Goal: Task Accomplishment & Management: Manage account settings

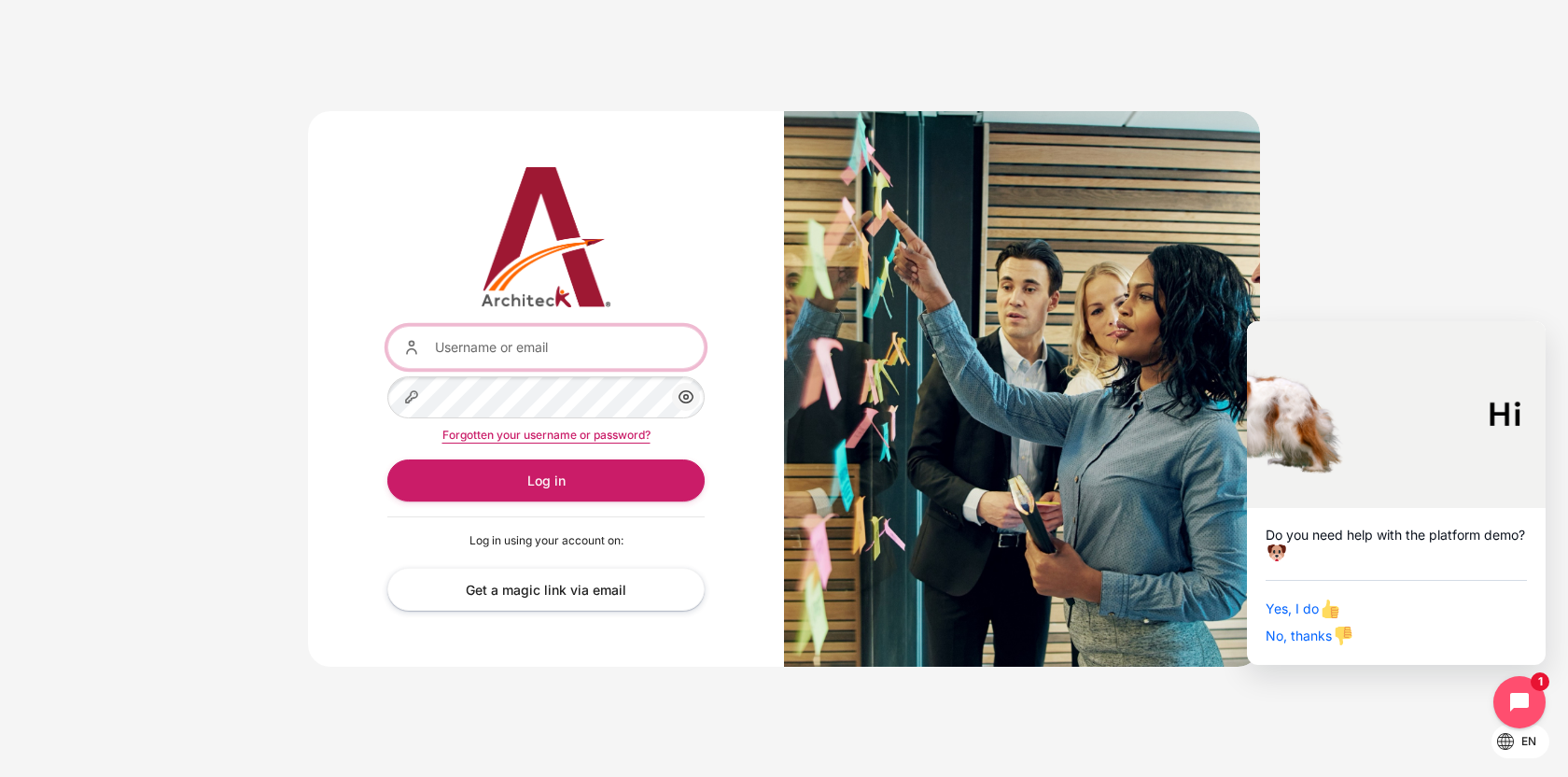
click at [536, 342] on input "Username or email" at bounding box center [546, 346] width 318 height 42
paste input "[EMAIL_ADDRESS][DOMAIN_NAME]"
type input "[EMAIL_ADDRESS][DOMAIN_NAME]"
click at [387, 459] on button "Log in" at bounding box center [546, 480] width 318 height 42
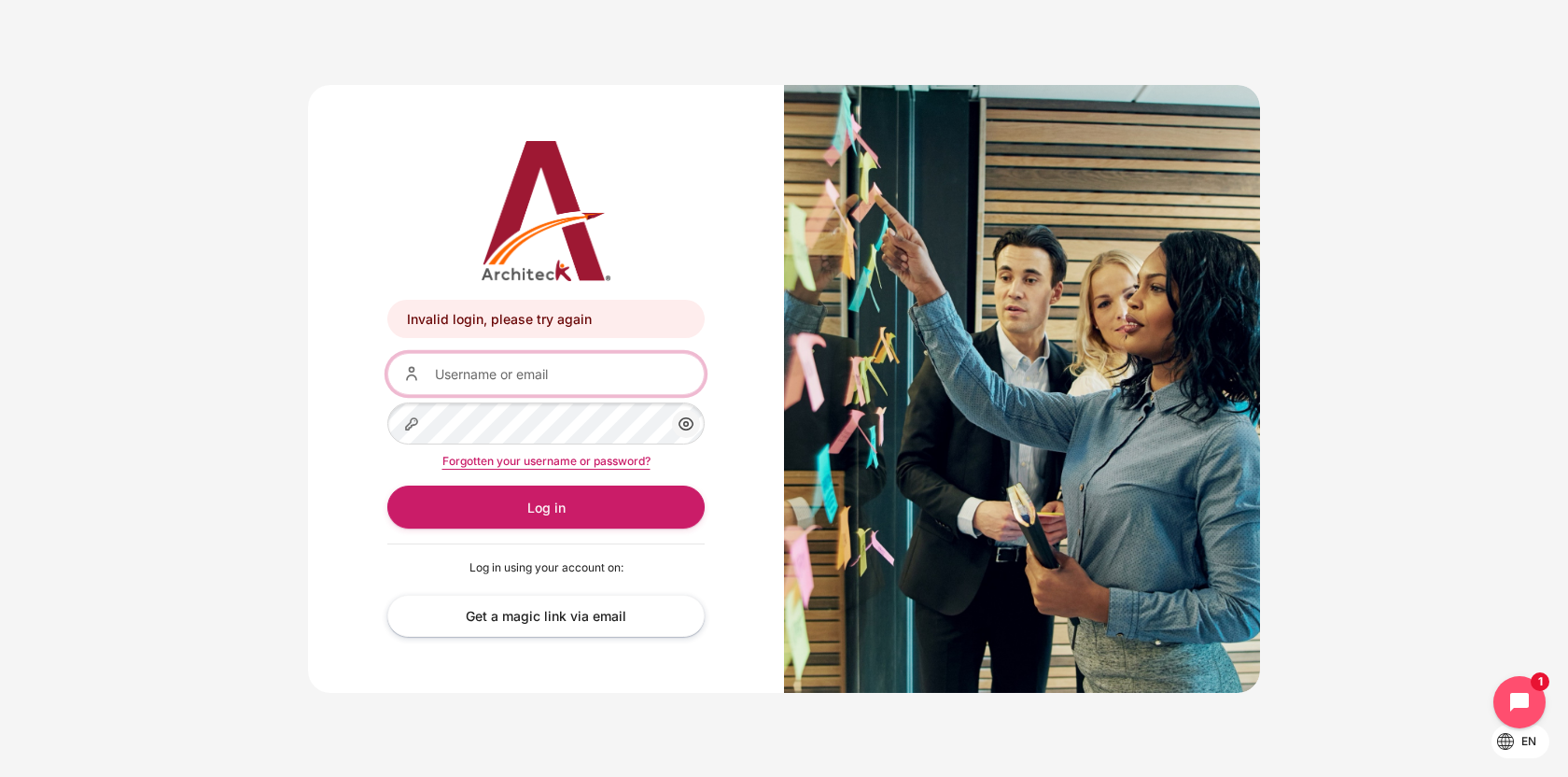
click at [535, 377] on input "Username or email" at bounding box center [546, 374] width 318 height 42
paste input "[EMAIL_ADDRESS][DOMAIN_NAME]"
type input "[EMAIL_ADDRESS][DOMAIN_NAME]"
click at [584, 622] on link "Get a magic link via email" at bounding box center [546, 615] width 318 height 42
click at [542, 386] on input "Username or email" at bounding box center [546, 374] width 318 height 42
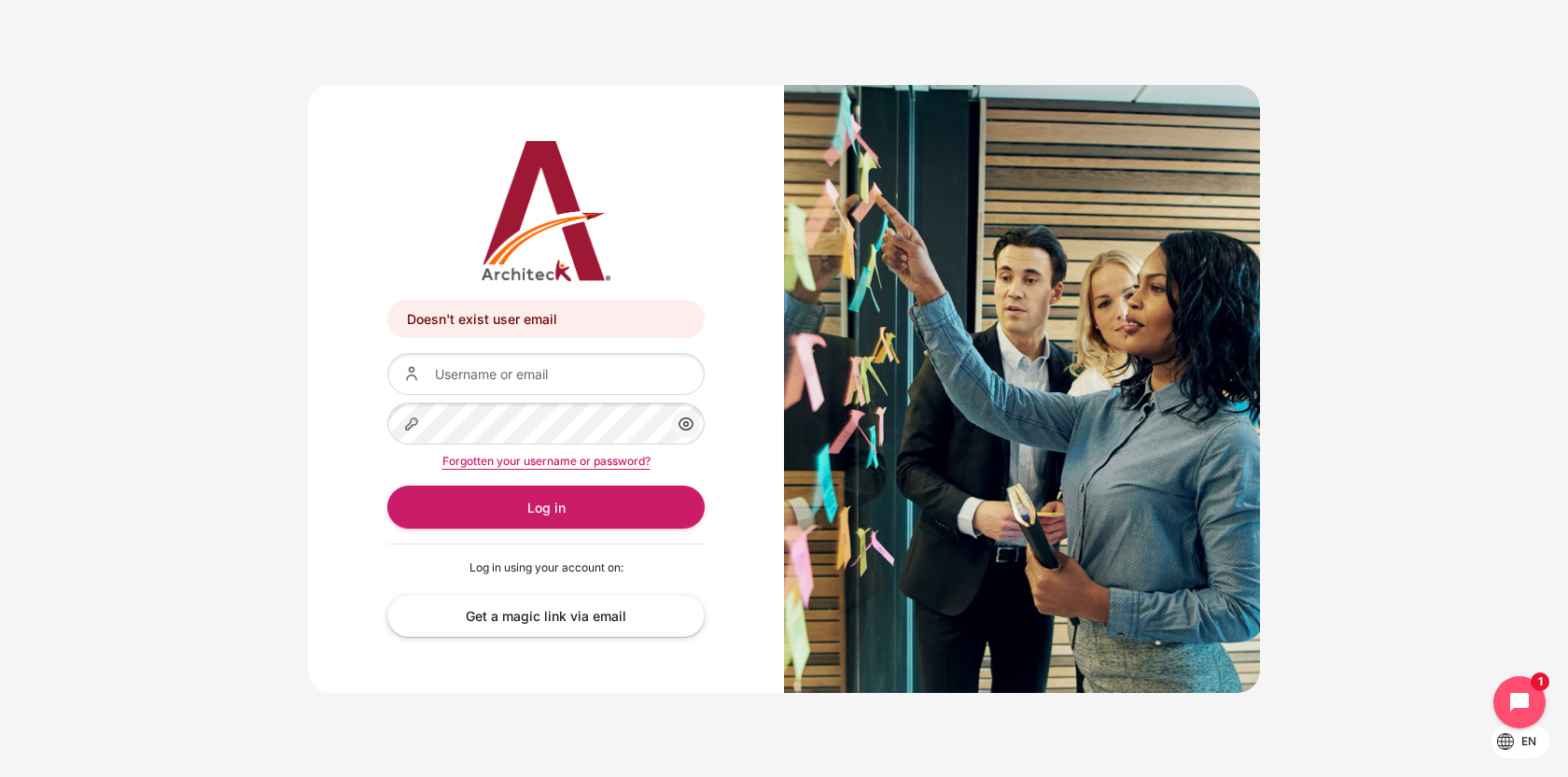
click at [334, 398] on div "Doesn't exist user email Doesn't exist user email Username or email Password Sh…" at bounding box center [545, 389] width 476 height 608
click at [444, 393] on input "Username or email" at bounding box center [546, 374] width 318 height 42
paste input "[EMAIL_ADDRESS][DOMAIN_NAME]"
drag, startPoint x: 490, startPoint y: 370, endPoint x: 699, endPoint y: 365, distance: 209.1
click at [699, 365] on input "[EMAIL_ADDRESS][DOMAIN_NAME]" at bounding box center [546, 374] width 318 height 42
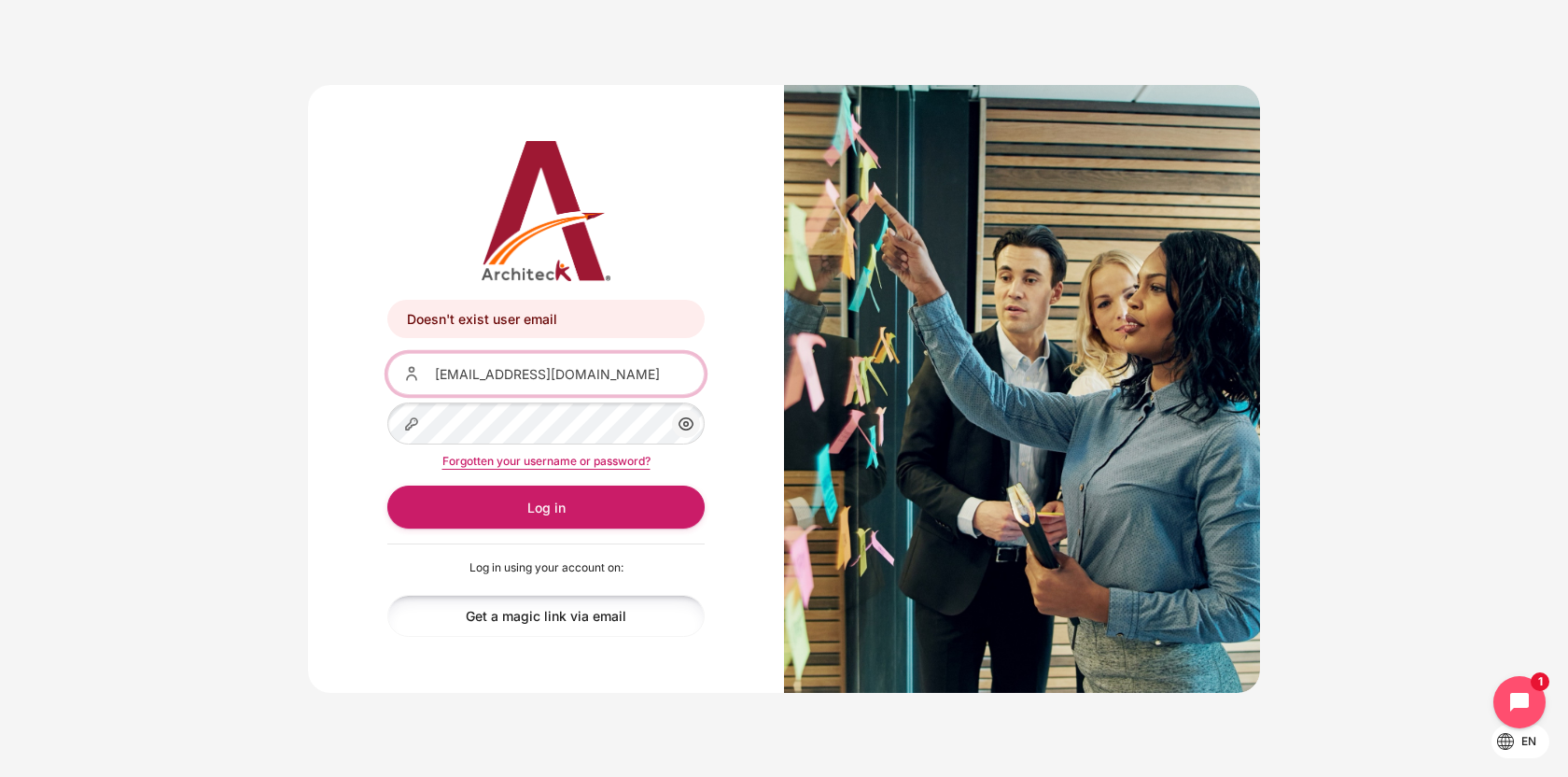
type input "[EMAIL_ADDRESS][DOMAIN_NAME]"
click at [587, 624] on link "Get a magic link via email" at bounding box center [546, 615] width 318 height 42
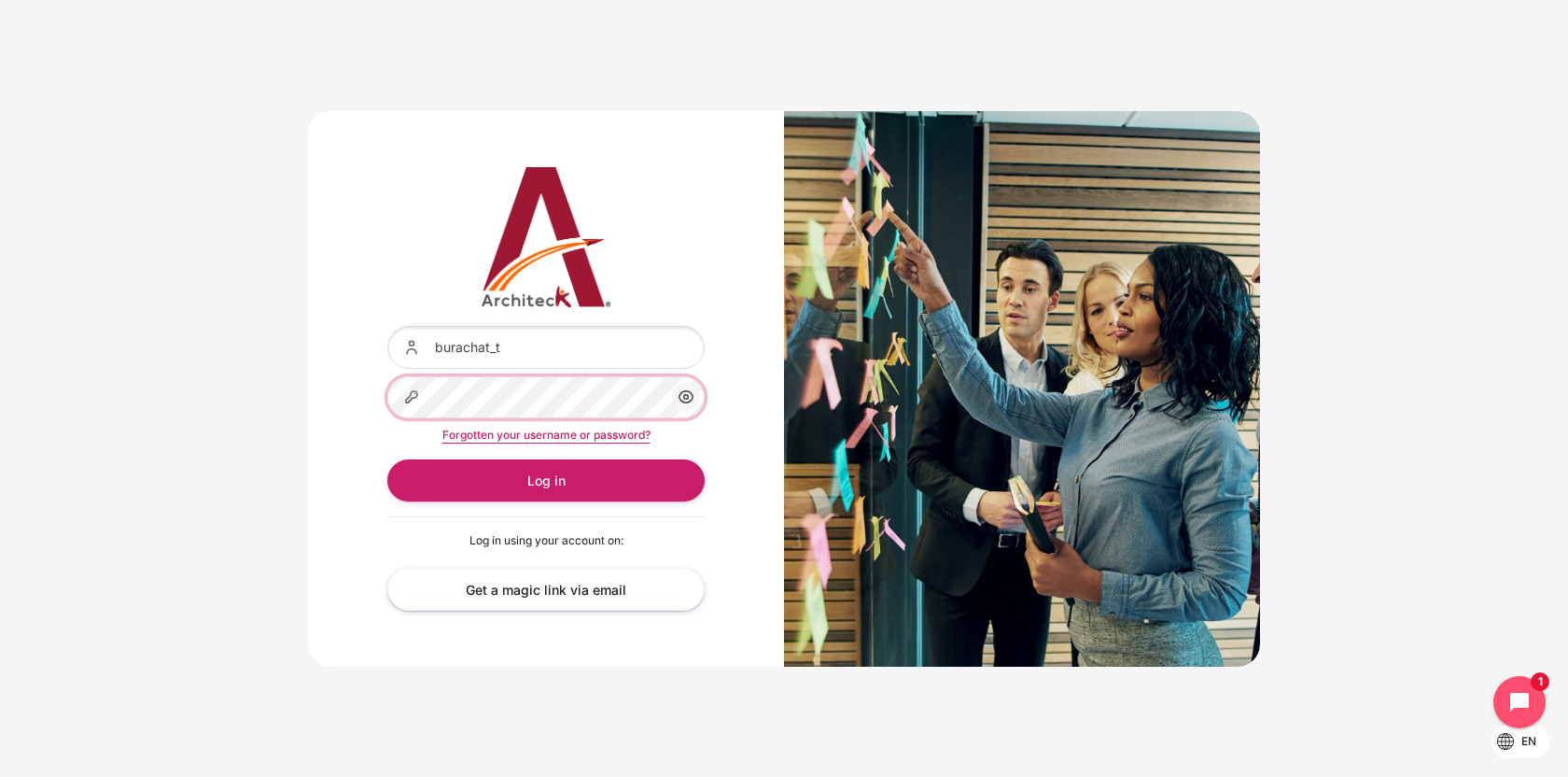
click at [387, 459] on button "Log in" at bounding box center [546, 480] width 318 height 42
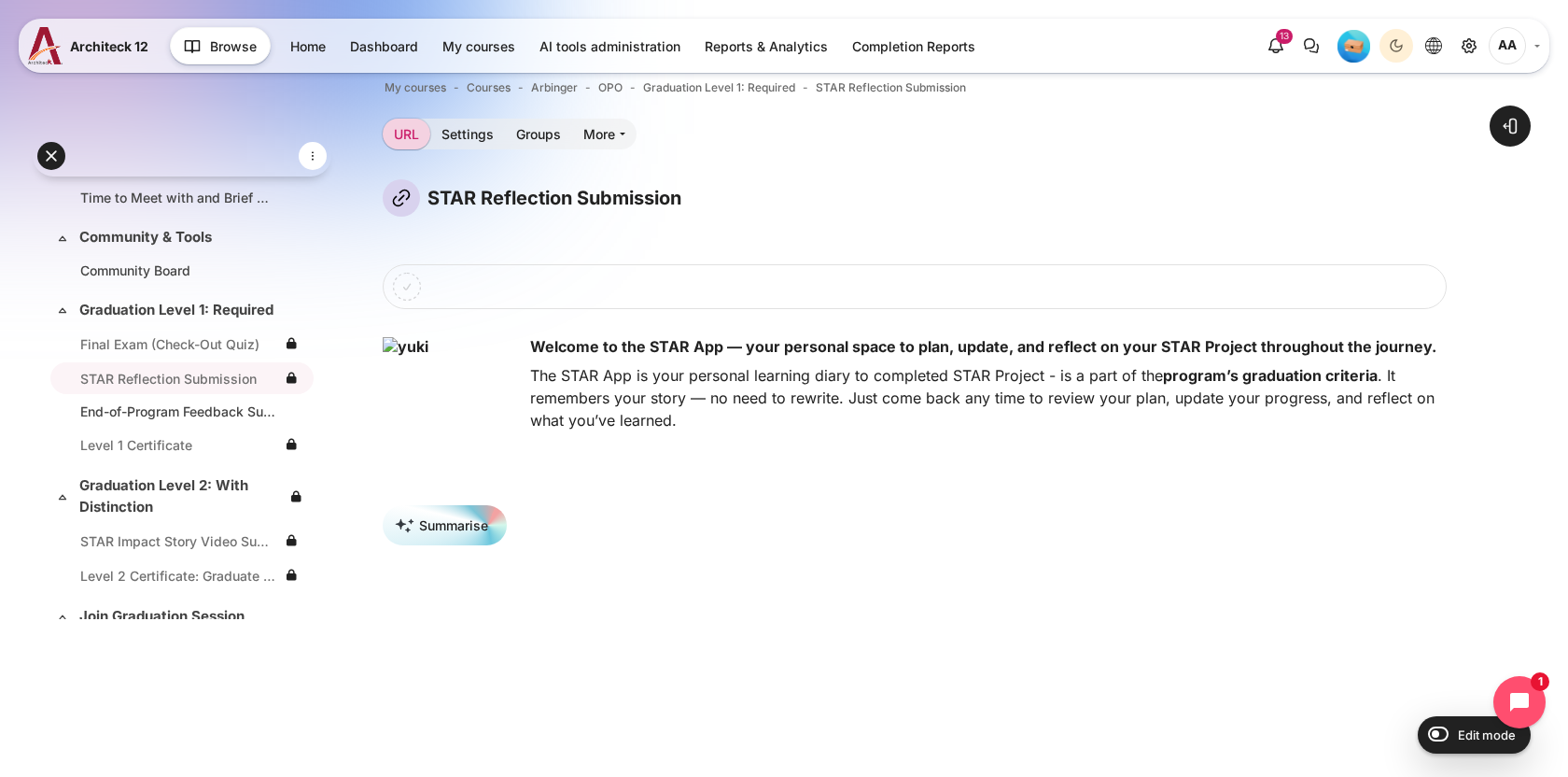
scroll to position [22, 0]
click at [462, 130] on link "Settings" at bounding box center [468, 131] width 75 height 30
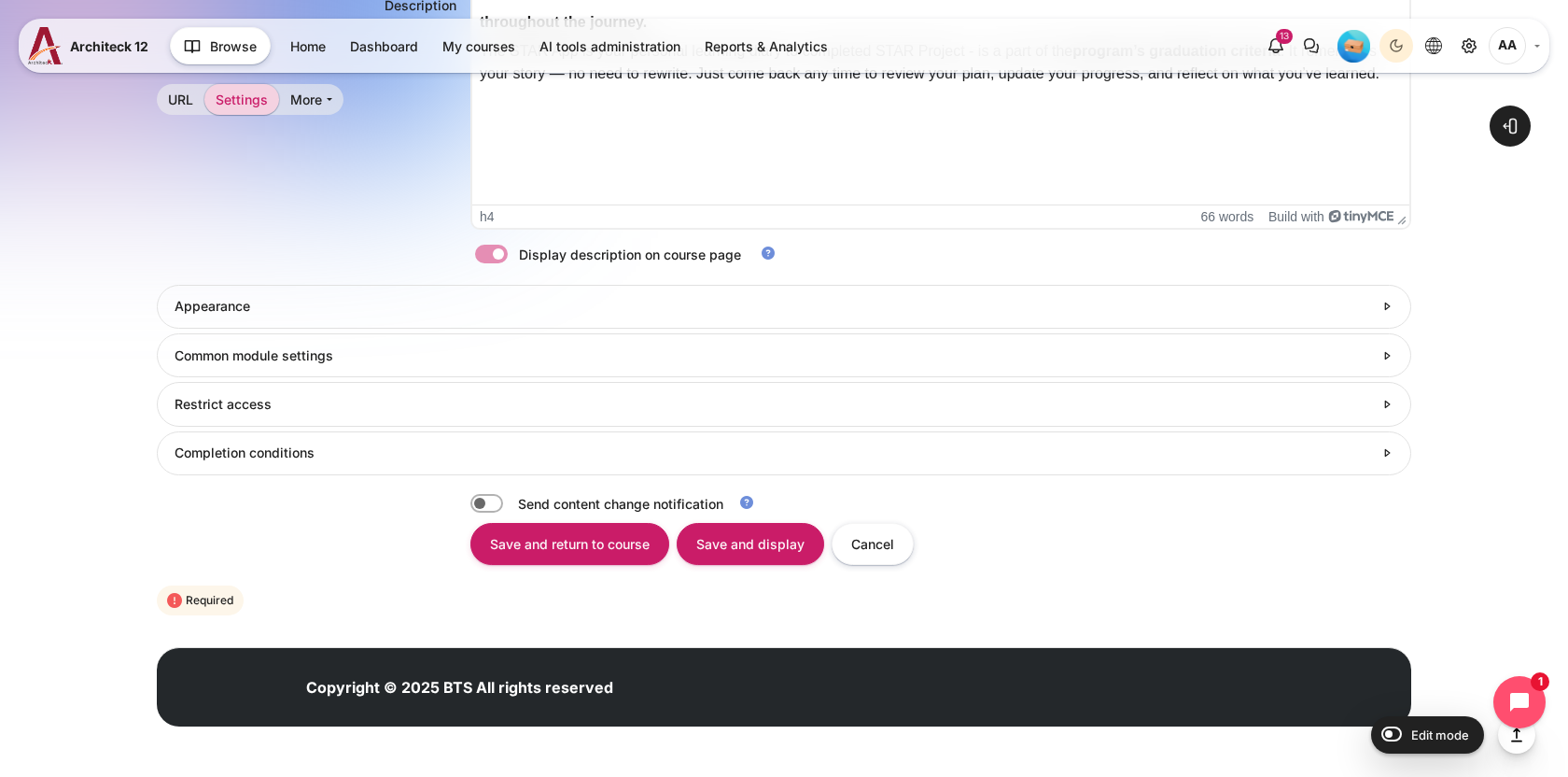
scroll to position [723, 0]
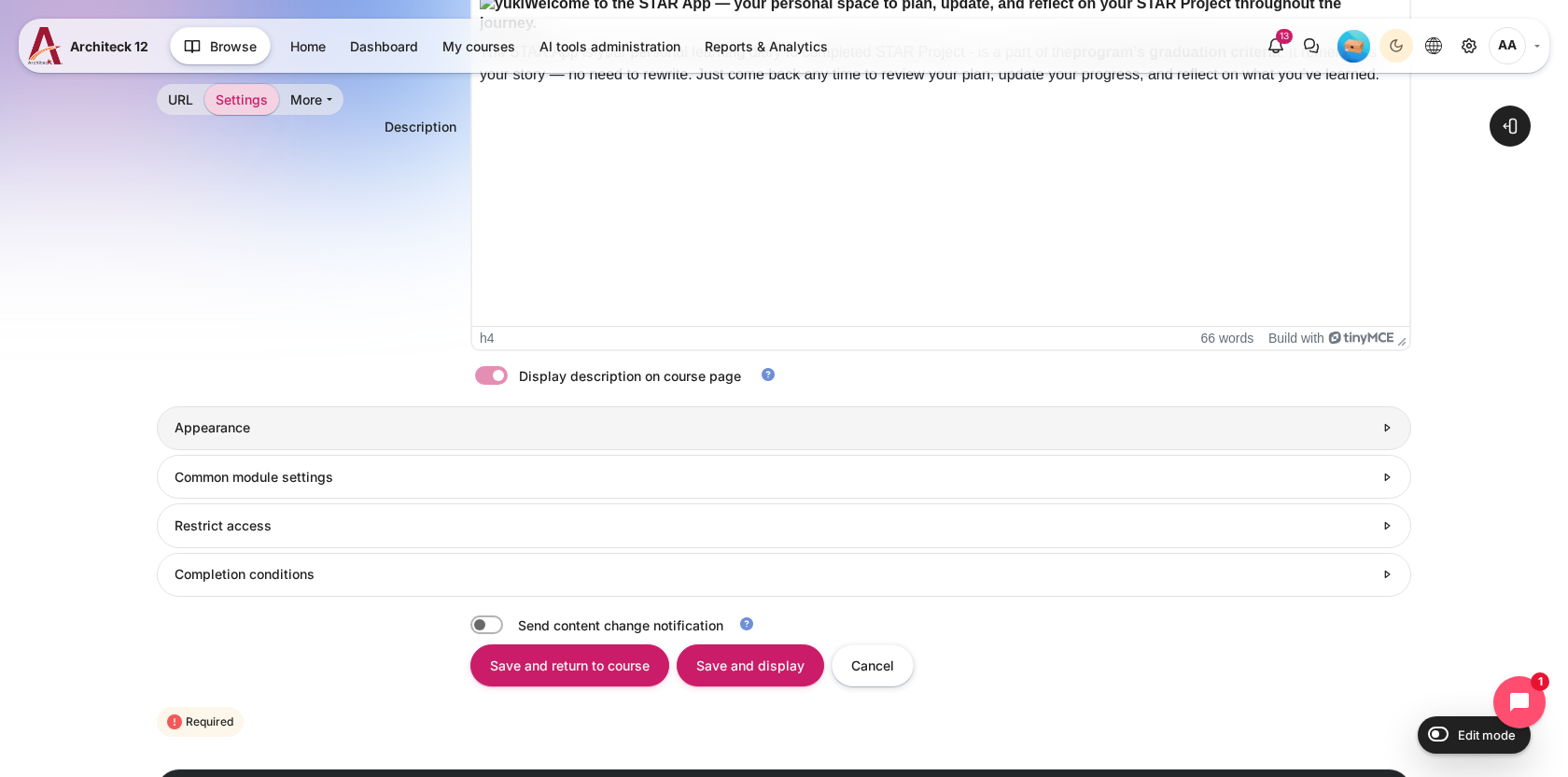
click at [274, 435] on h3 "Appearance" at bounding box center [774, 427] width 1198 height 17
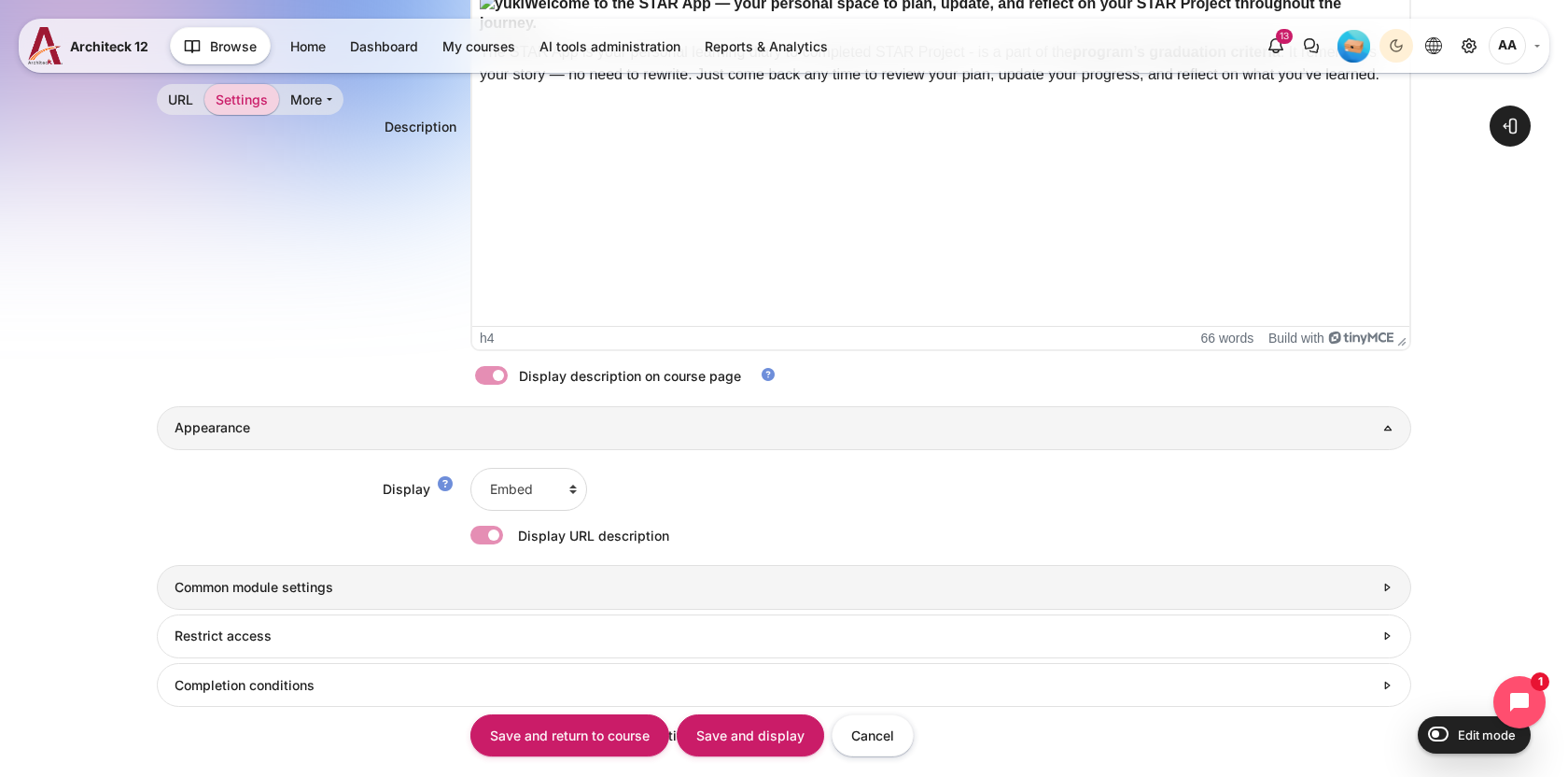
click at [276, 577] on link "Common module settings" at bounding box center [784, 587] width 1254 height 44
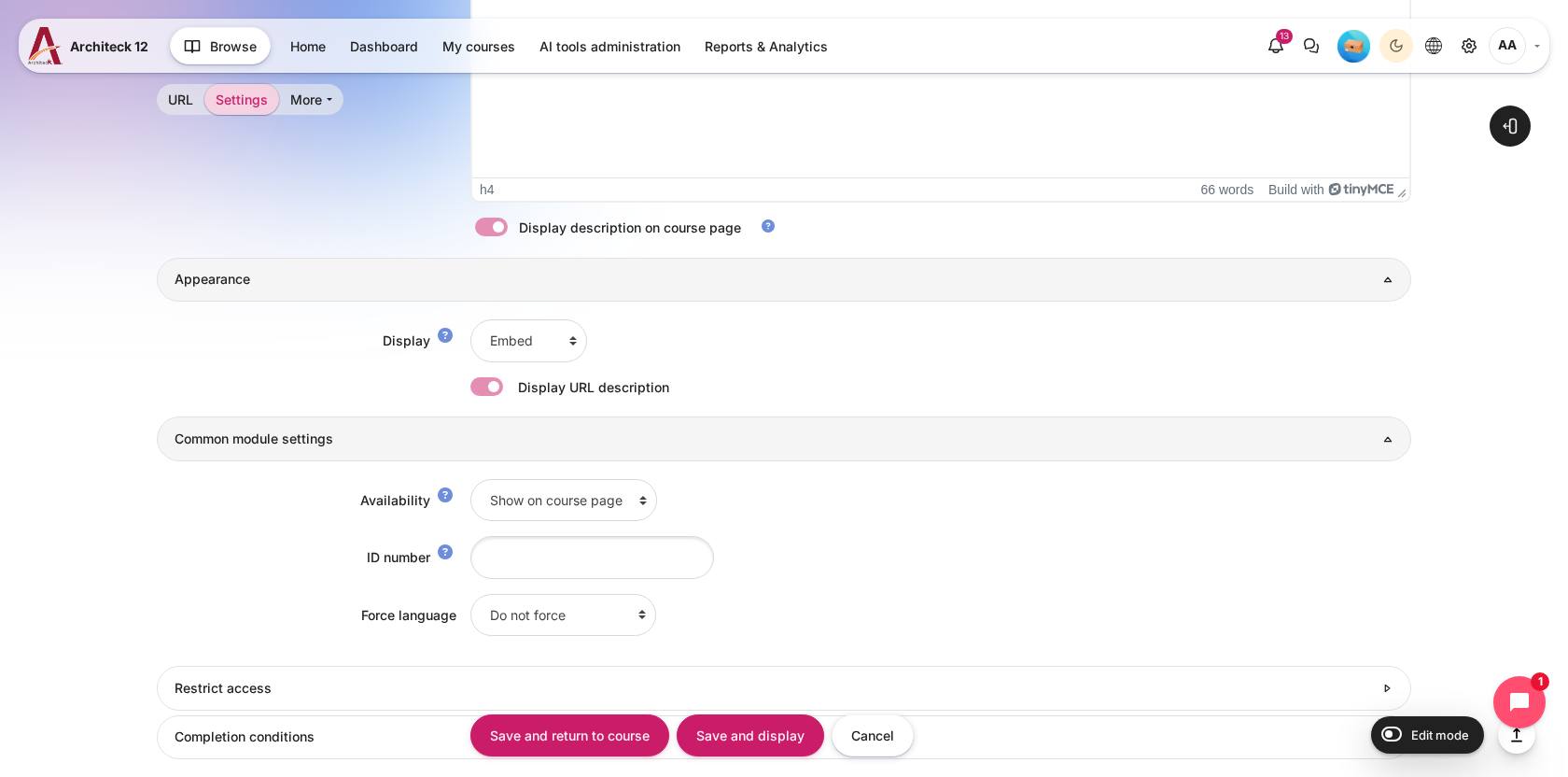
scroll to position [1031, 0]
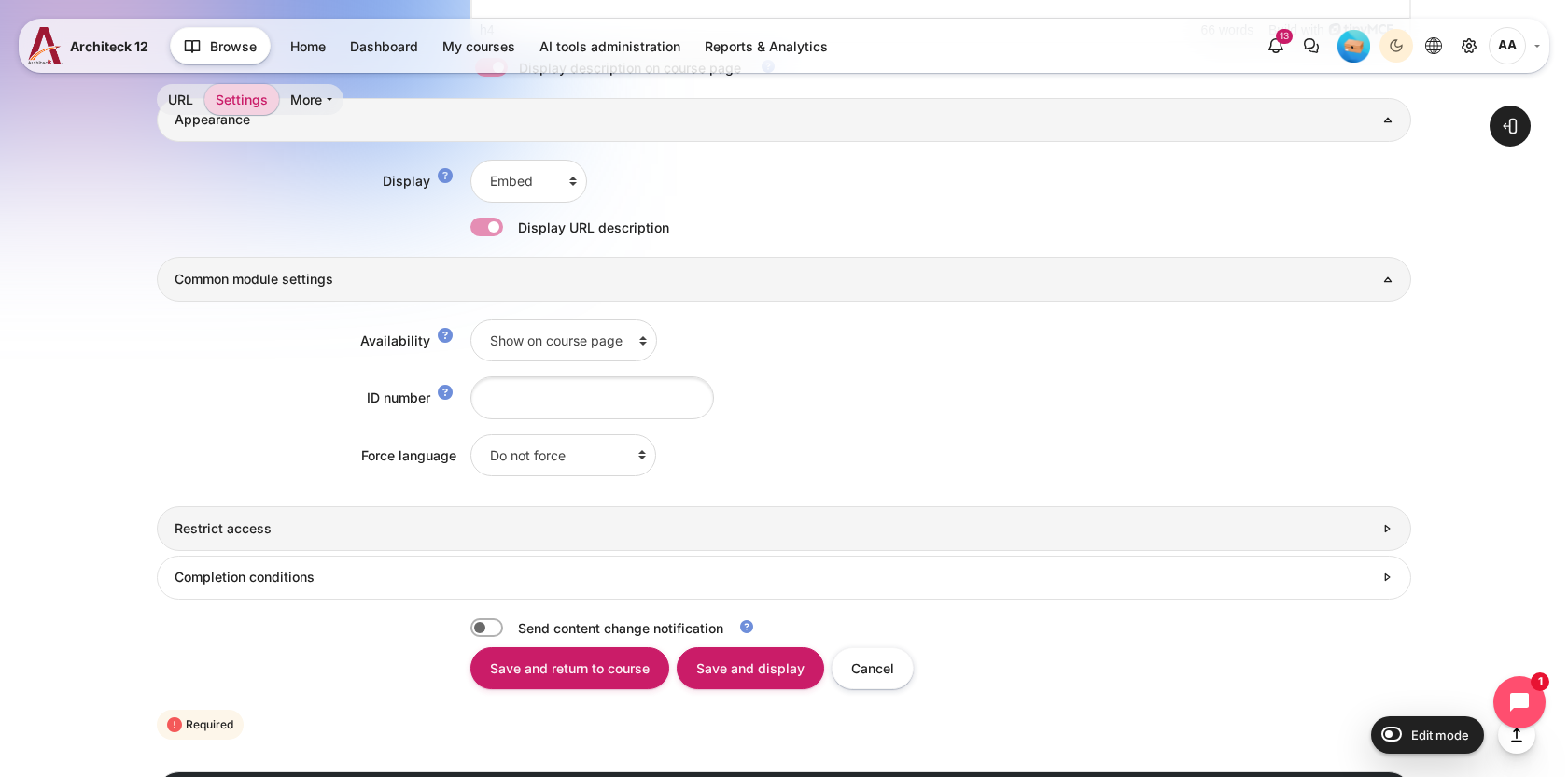
click at [269, 540] on link "Restrict access" at bounding box center [784, 528] width 1254 height 44
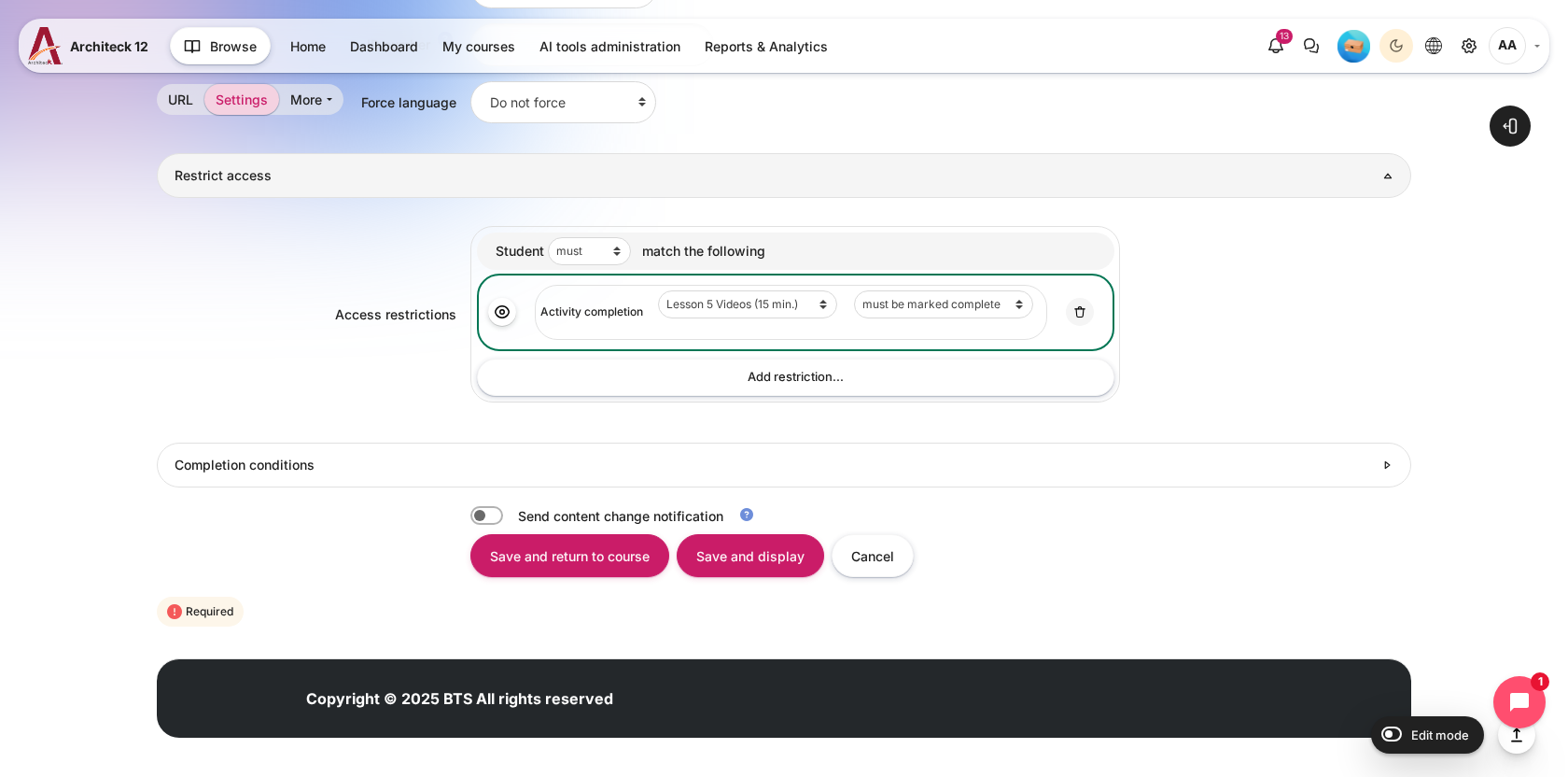
scroll to position [1388, 0]
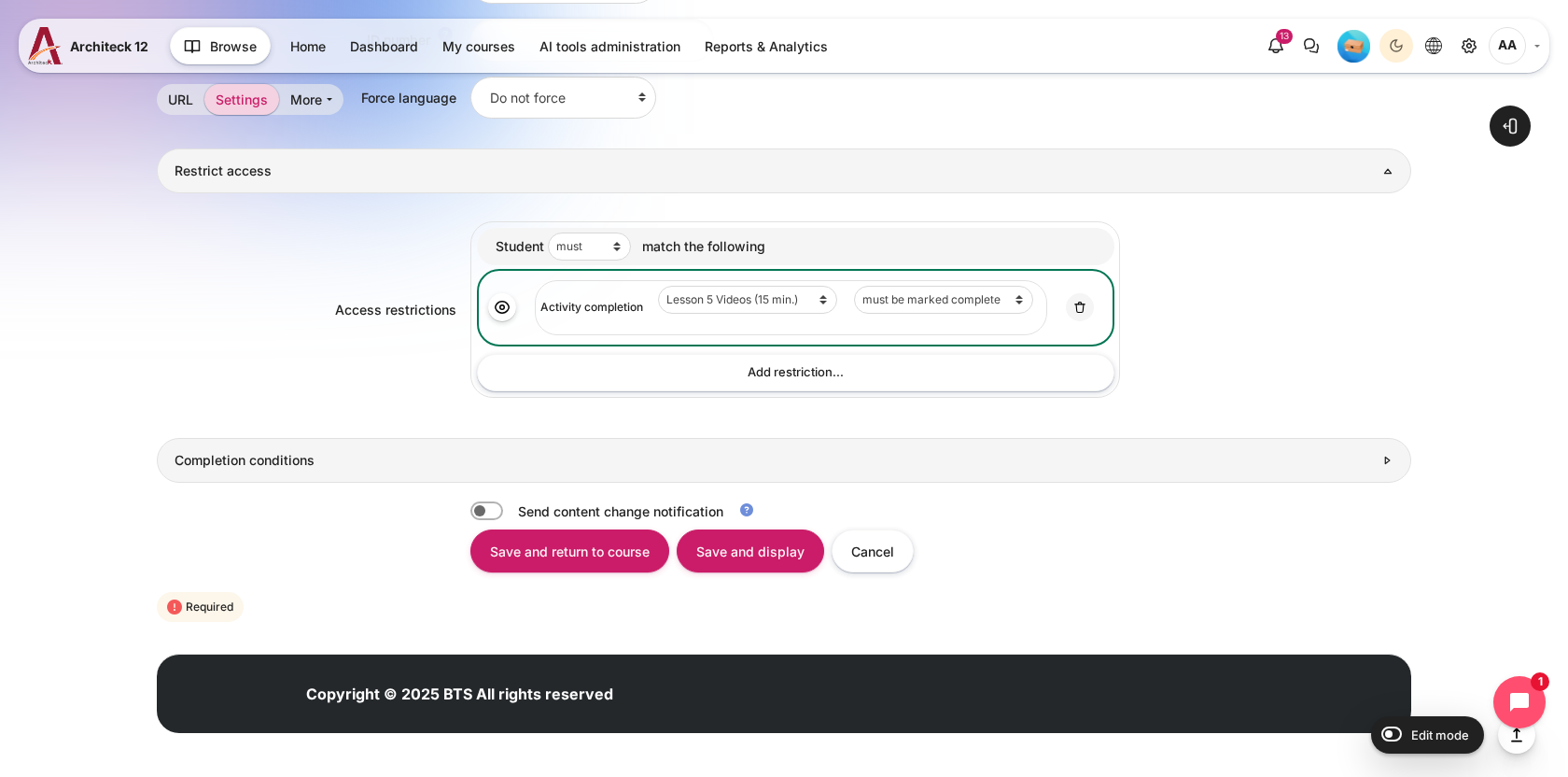
click at [261, 460] on h3 "Completion conditions" at bounding box center [774, 460] width 1198 height 17
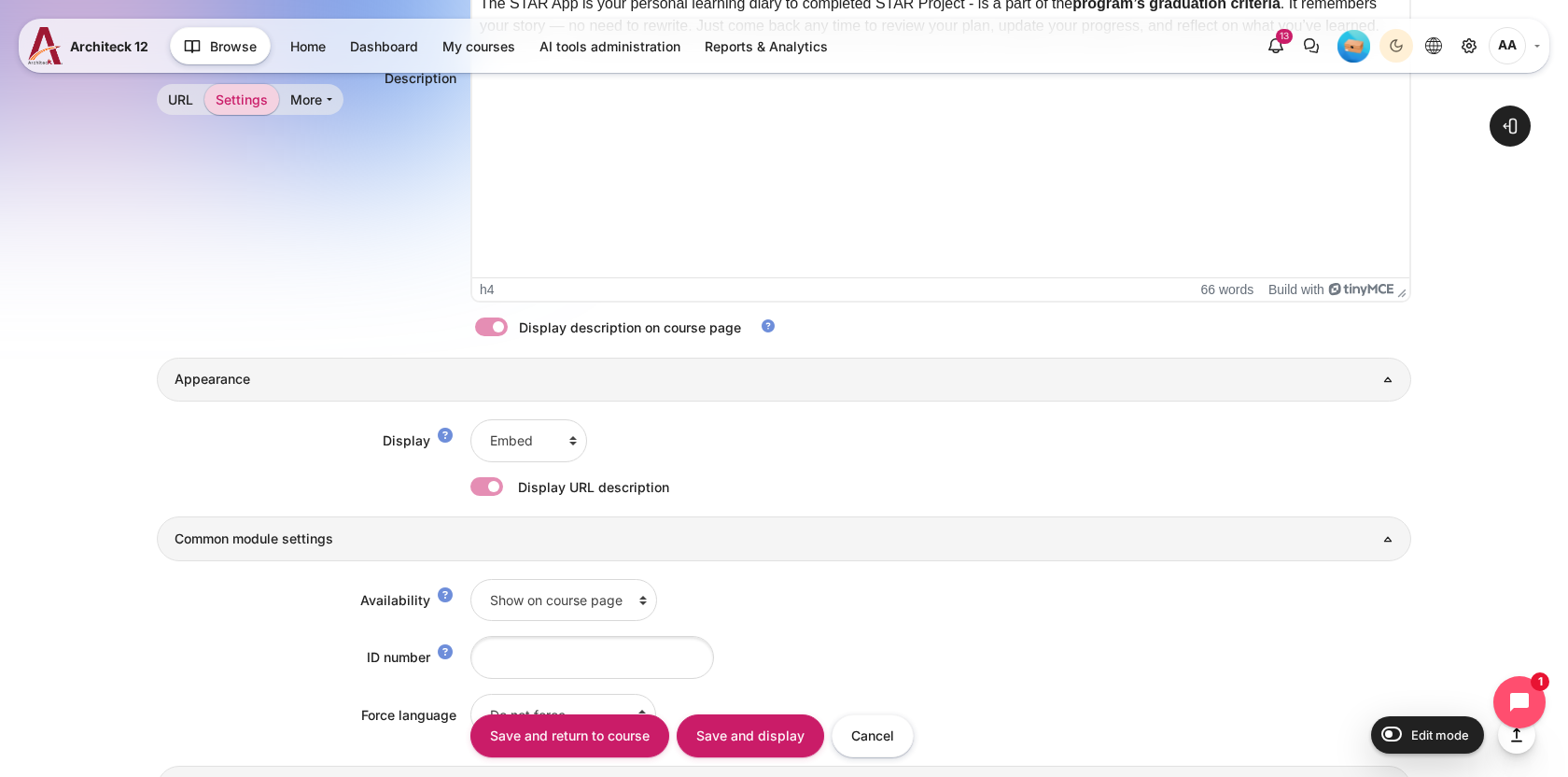
scroll to position [847, 0]
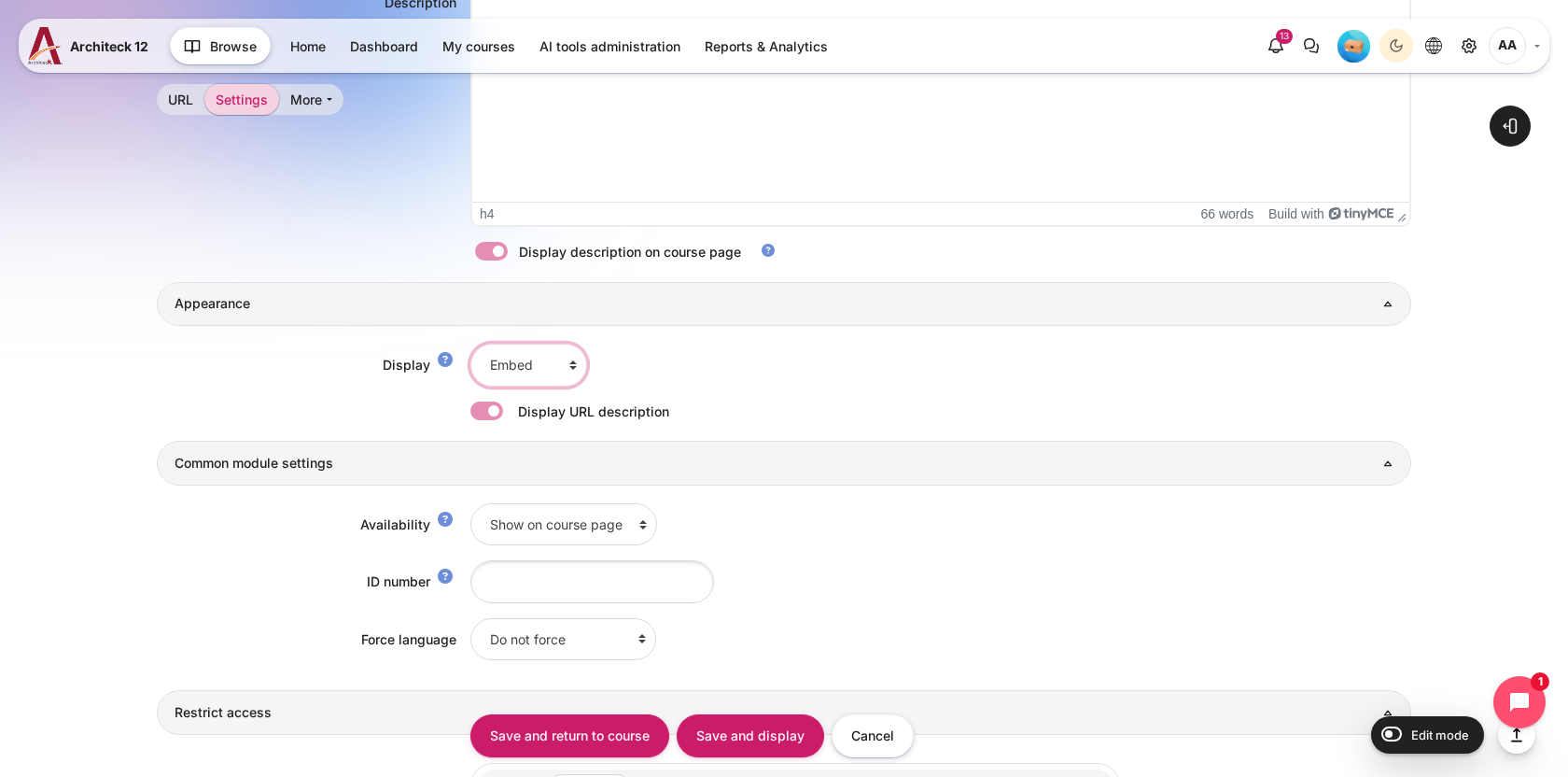
click at [522, 366] on select "Automatic Embed Open In pop-up" at bounding box center [529, 364] width 117 height 42
click at [247, 357] on div "Display" at bounding box center [314, 365] width 314 height 20
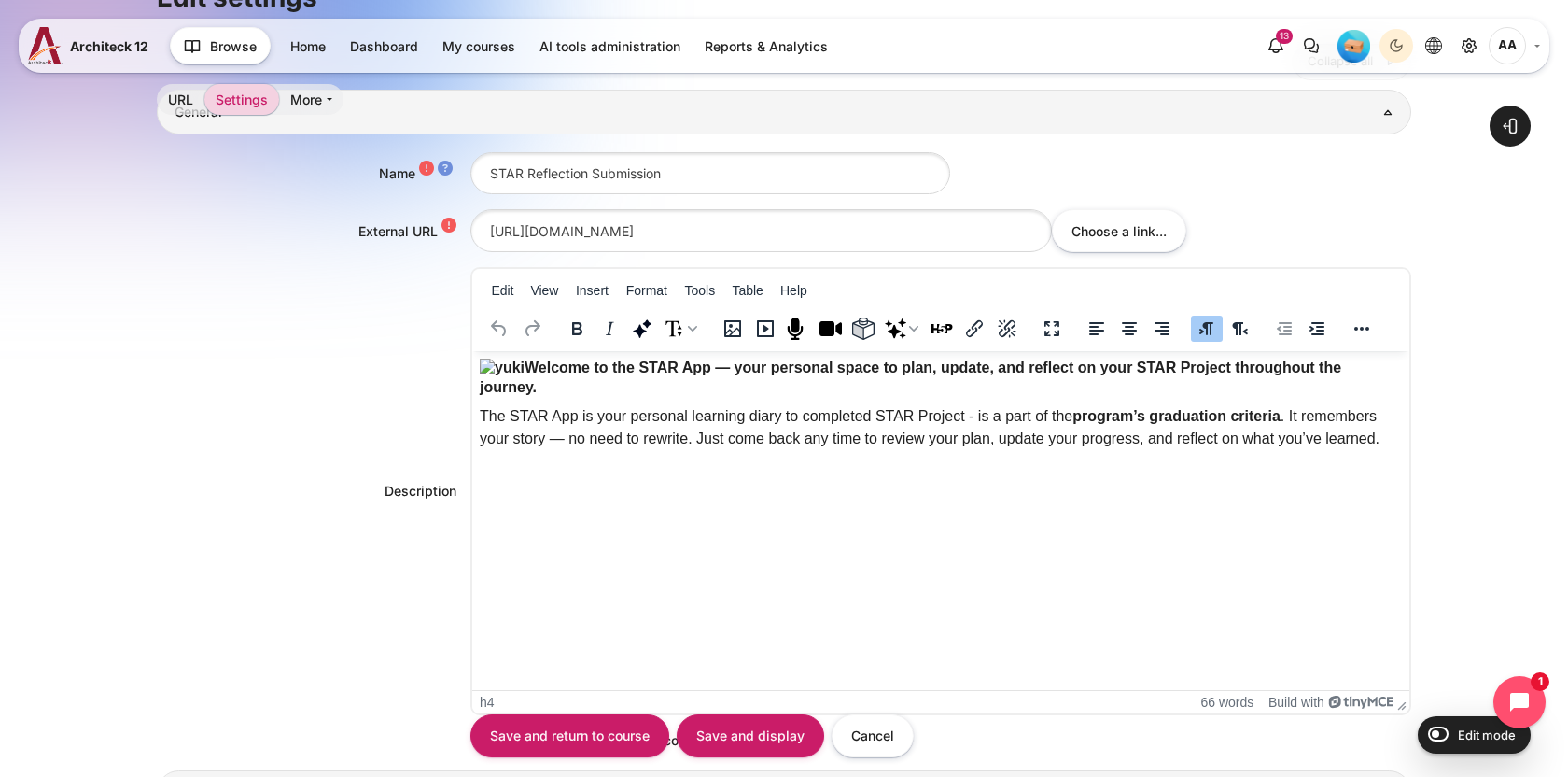
scroll to position [0, 0]
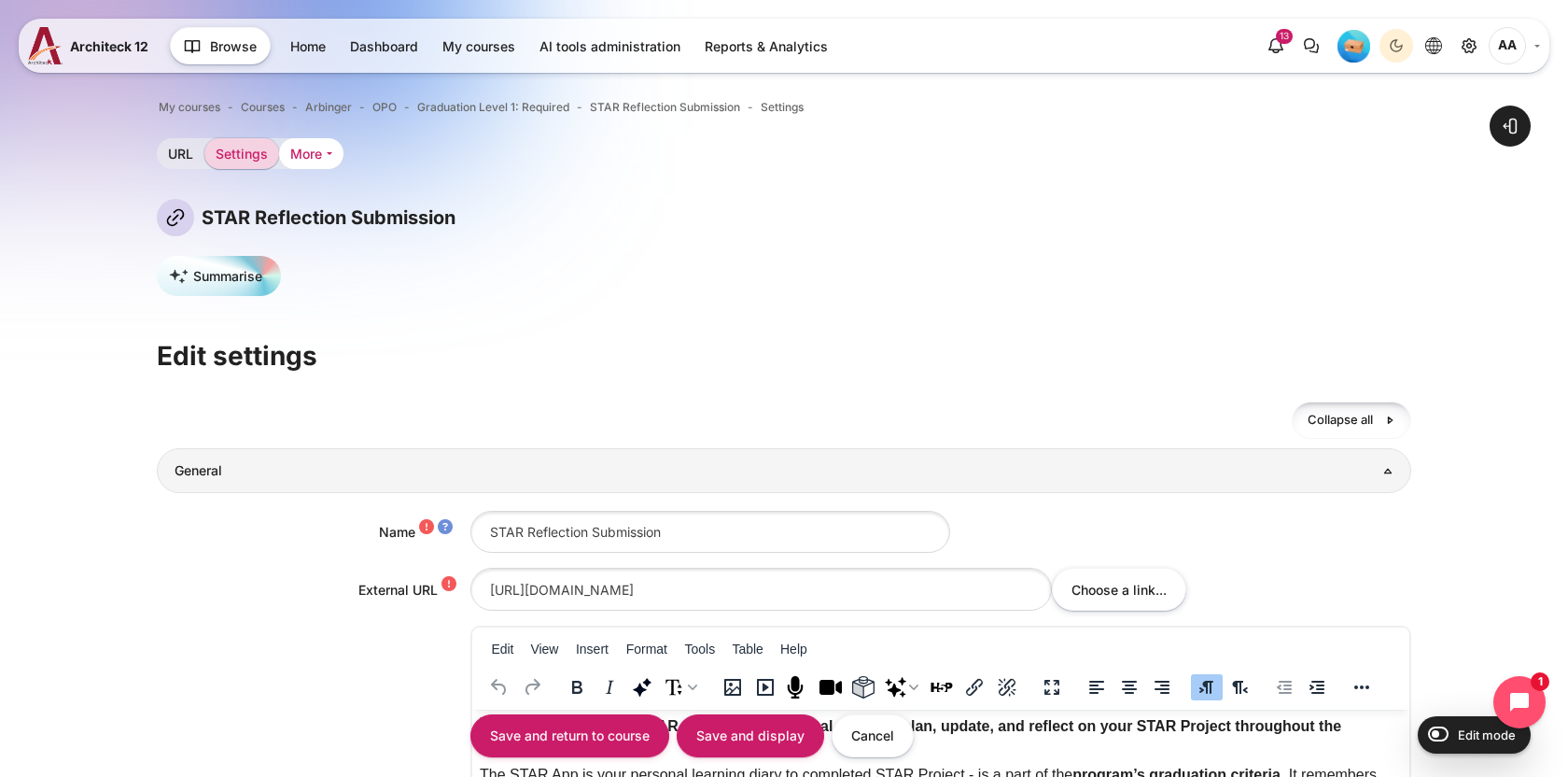
click at [300, 162] on link "More" at bounding box center [312, 153] width 65 height 30
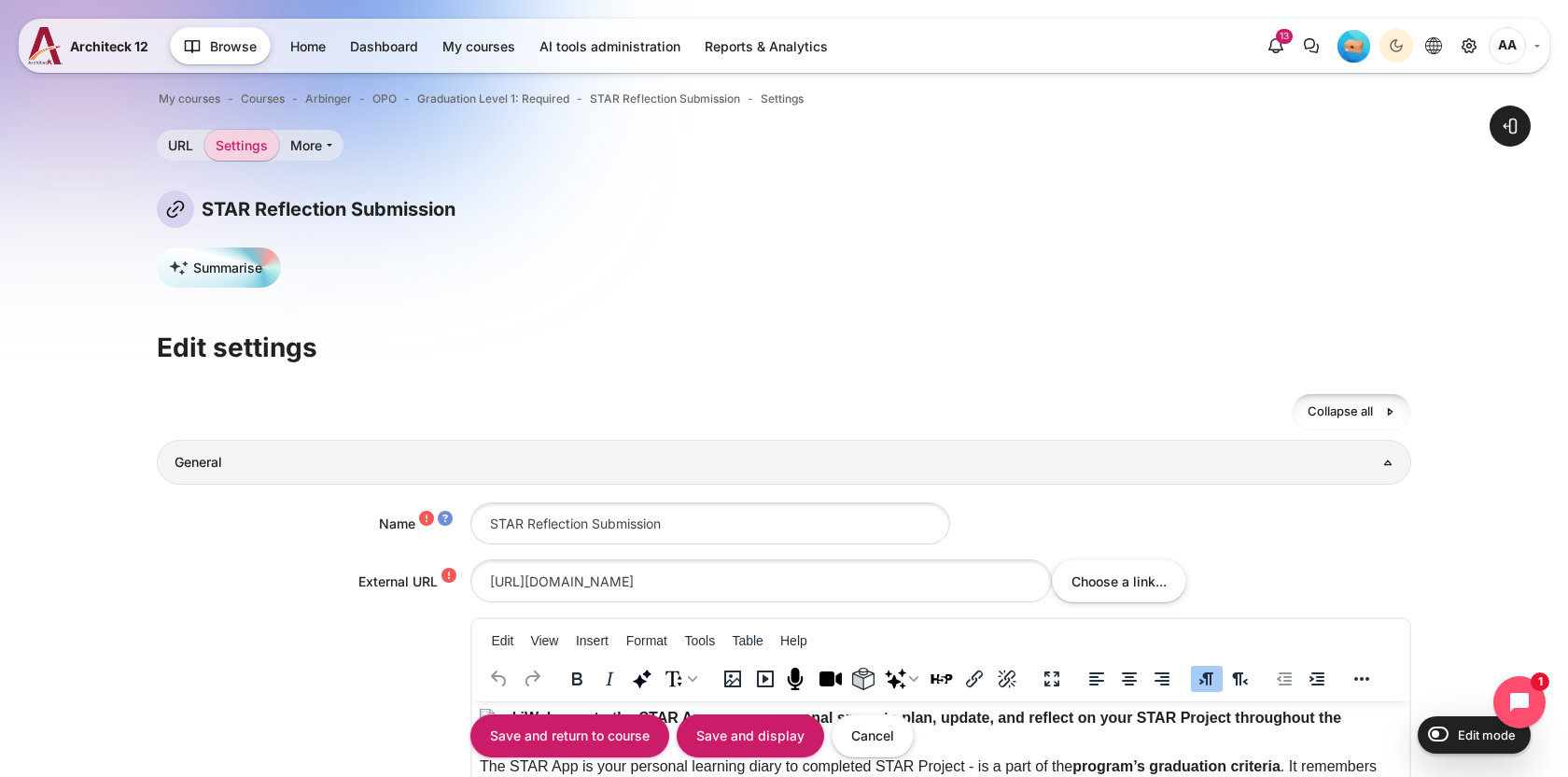
scroll to position [8, 0]
drag, startPoint x: 161, startPoint y: 353, endPoint x: 323, endPoint y: 336, distance: 162.9
click at [323, 336] on h2 "Edit settings" at bounding box center [784, 348] width 1254 height 33
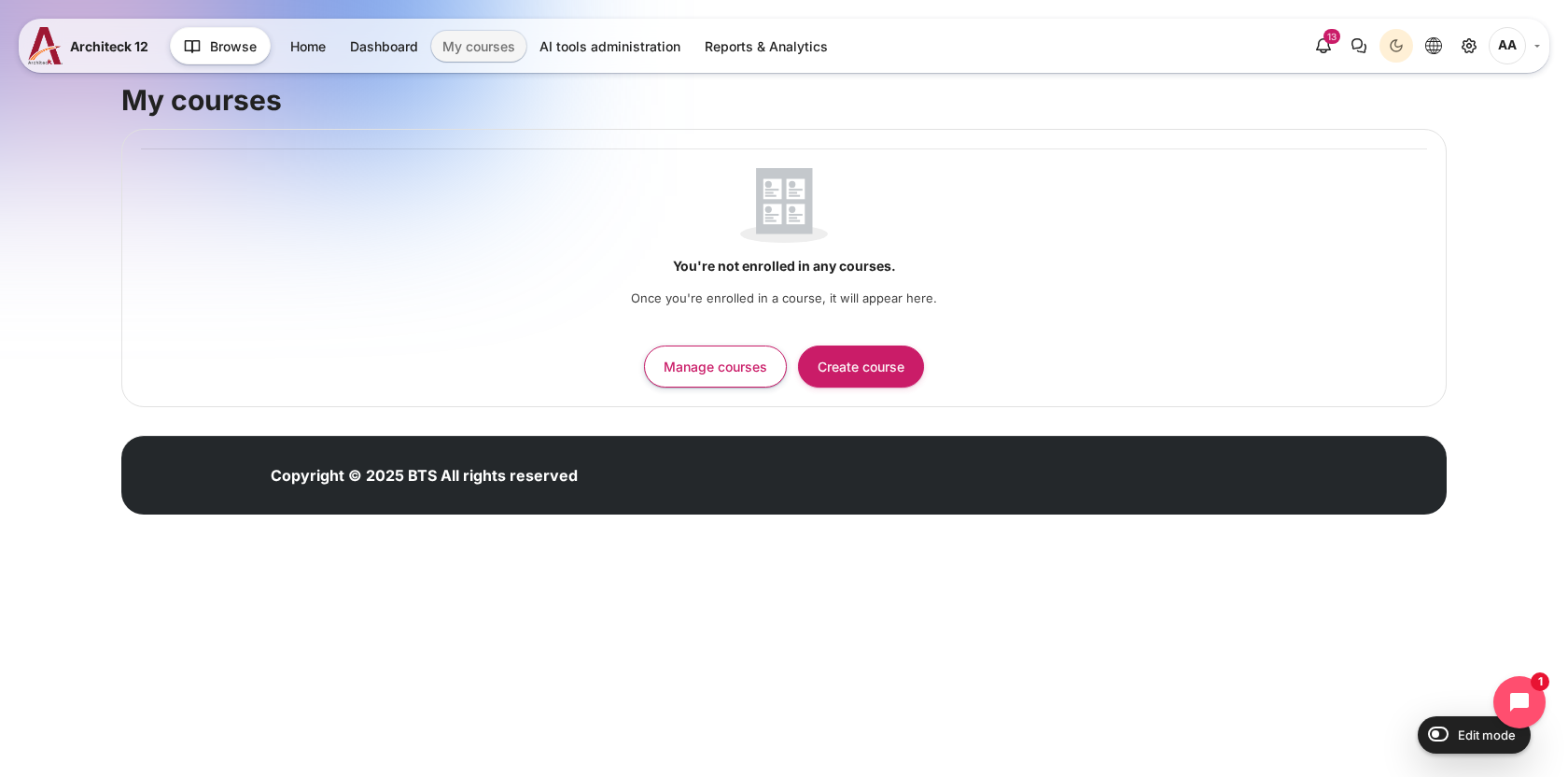
click at [471, 48] on link "My courses" at bounding box center [479, 45] width 95 height 30
click at [315, 46] on link "Home" at bounding box center [308, 45] width 58 height 30
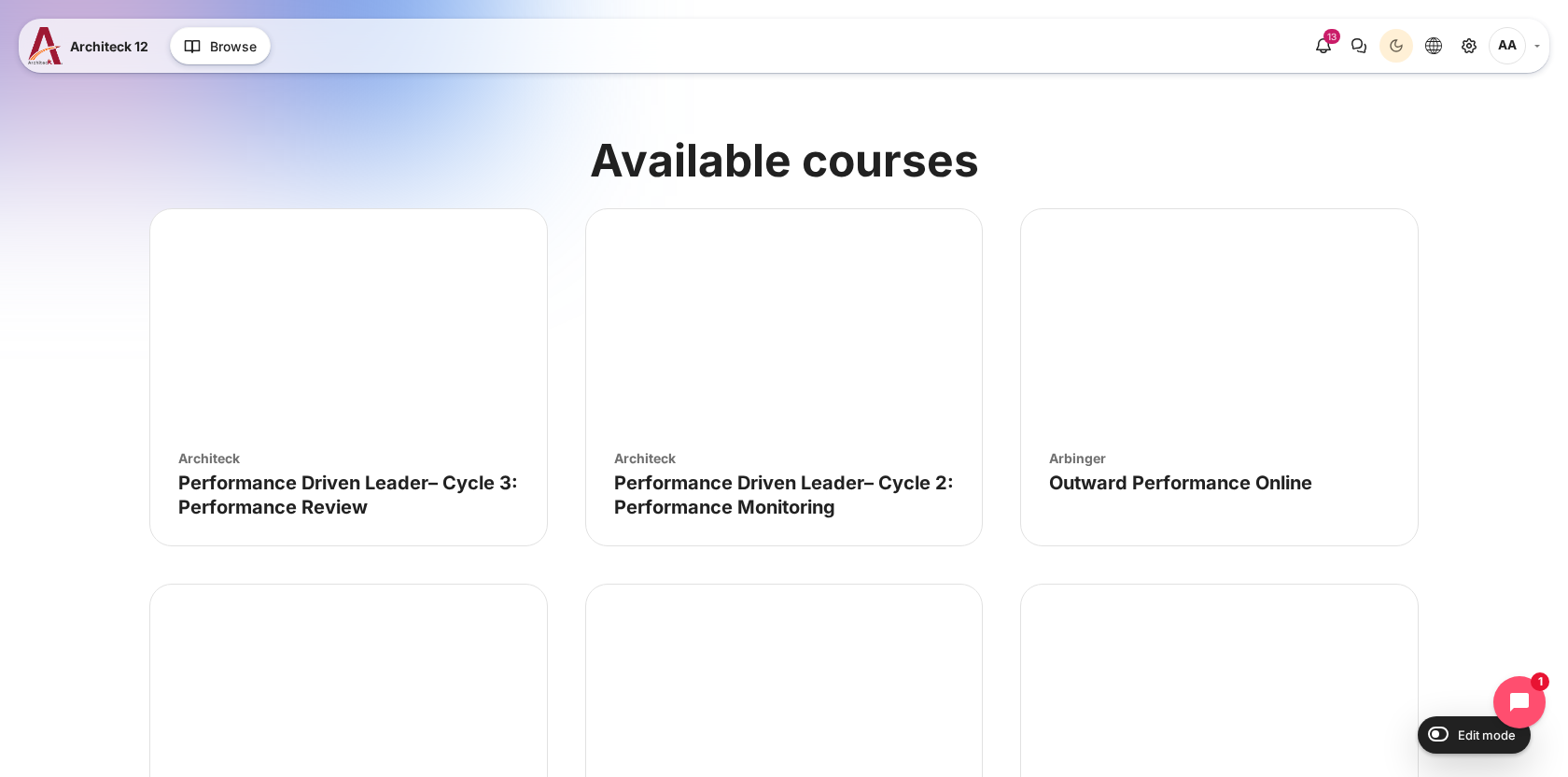
click at [1100, 351] on figure "Course image" Outward Performance Online" at bounding box center [1219, 321] width 396 height 224
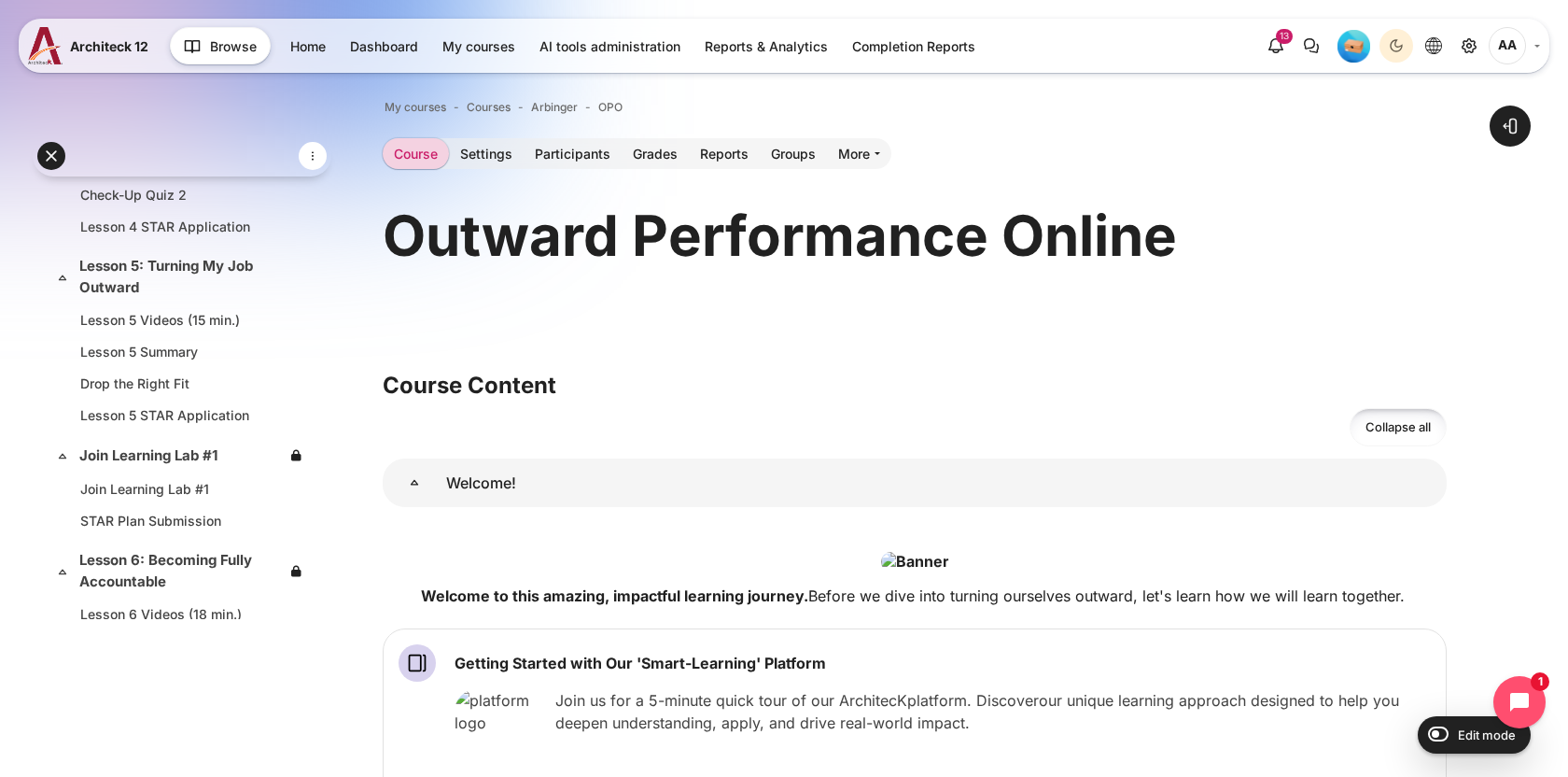
scroll to position [1322, 0]
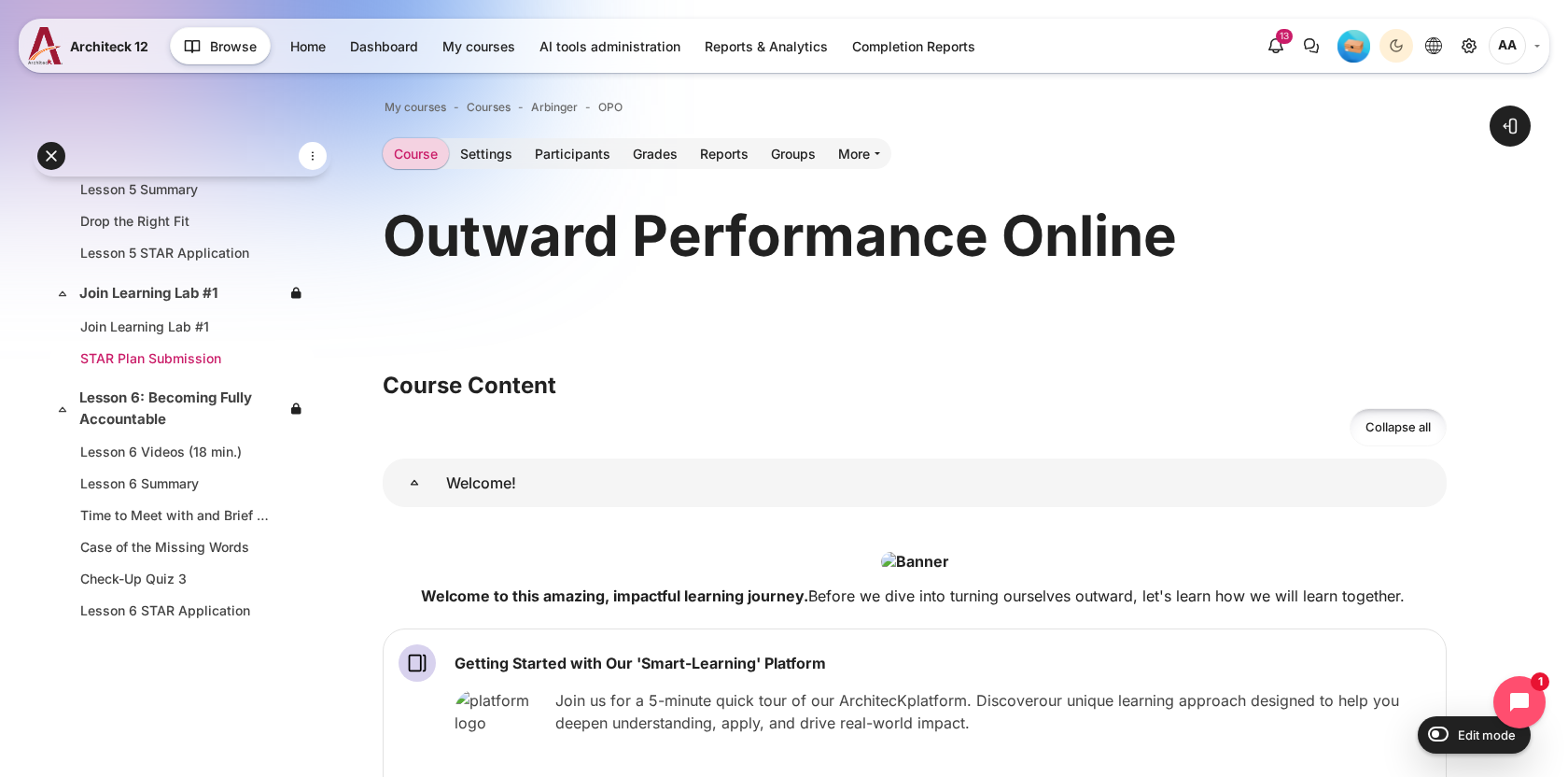
click at [188, 361] on link "STAR Plan Submission" at bounding box center [178, 358] width 196 height 20
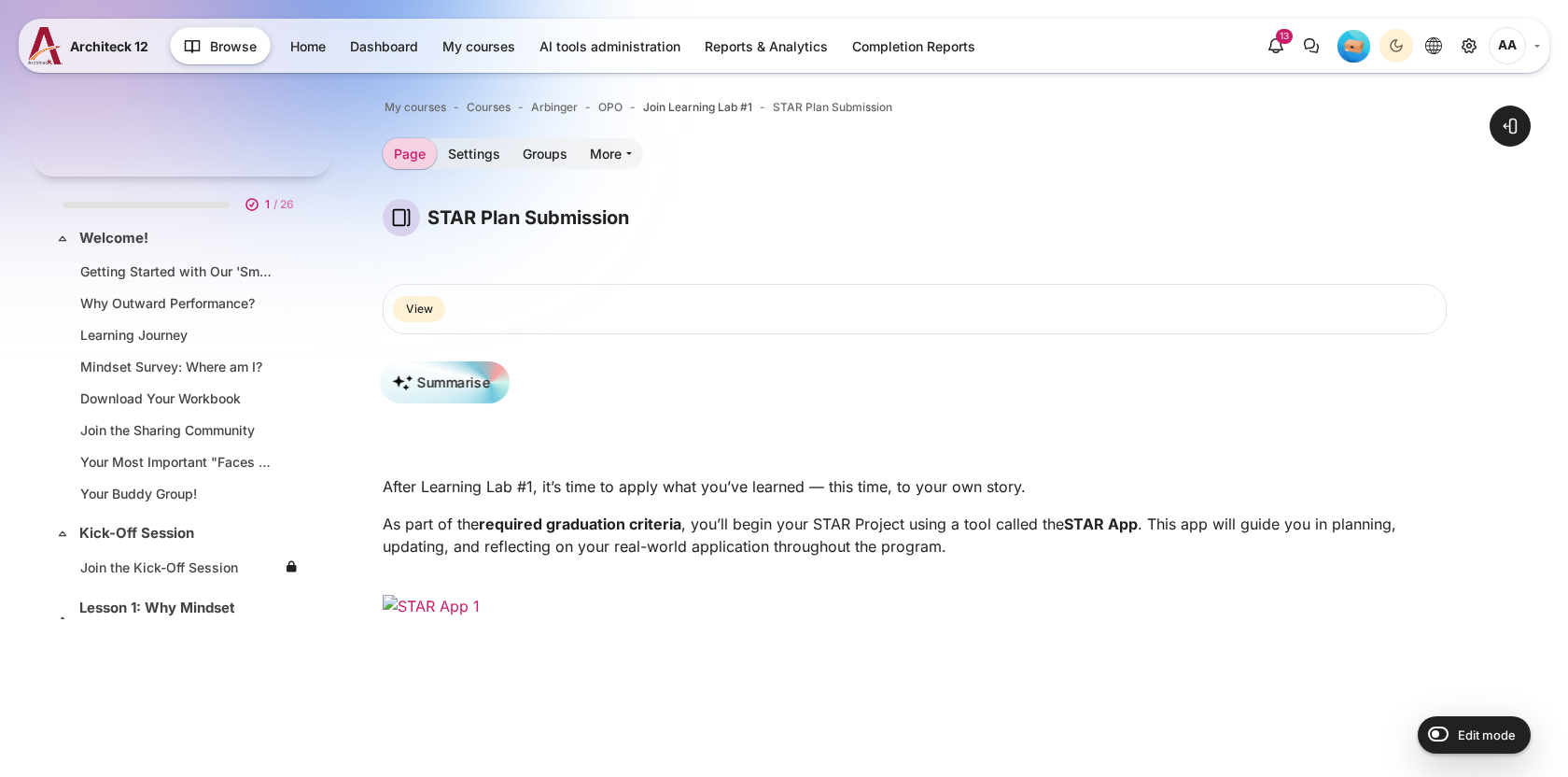
scroll to position [1282, 0]
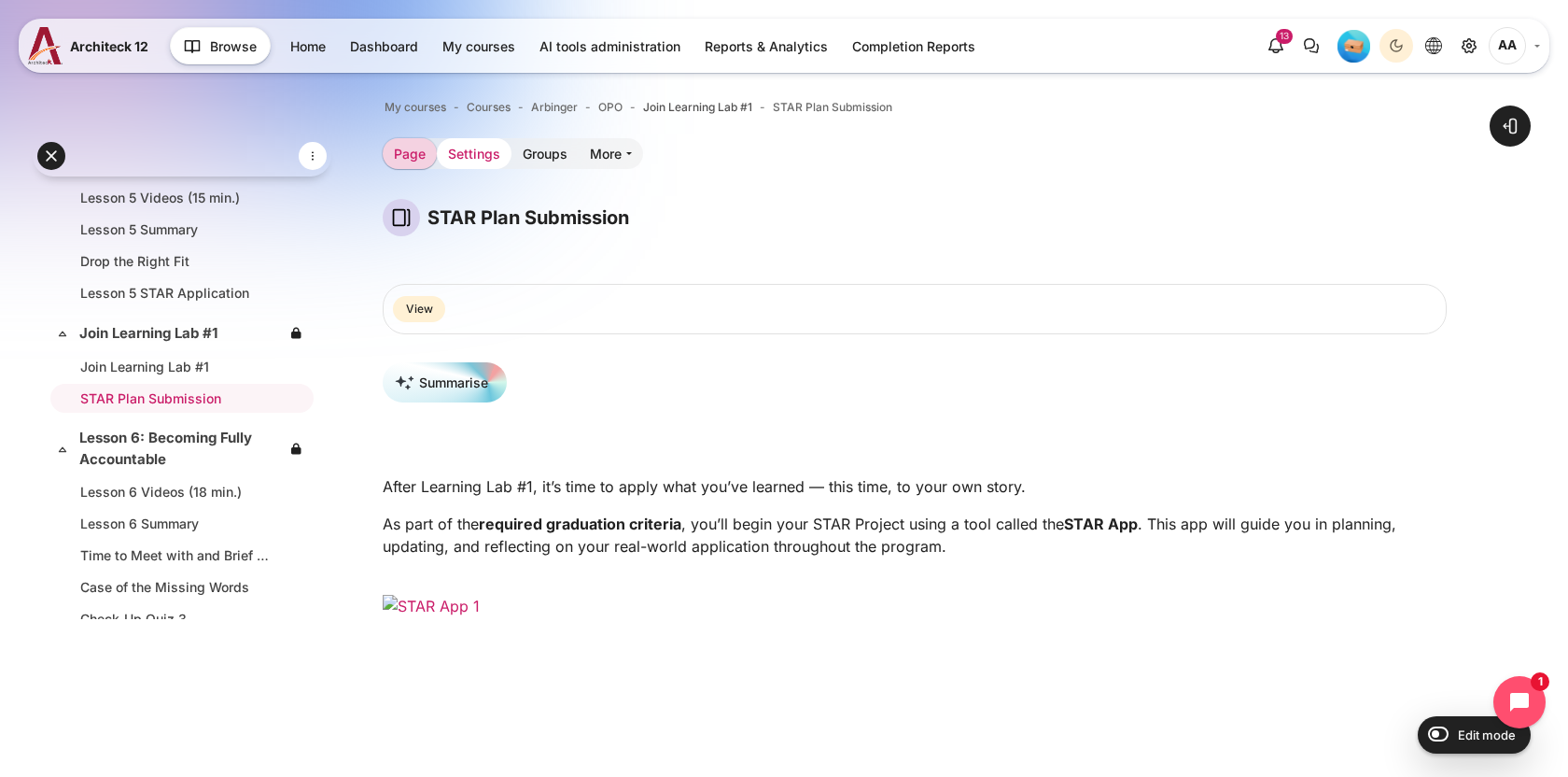
click at [473, 148] on link "Settings" at bounding box center [474, 153] width 75 height 30
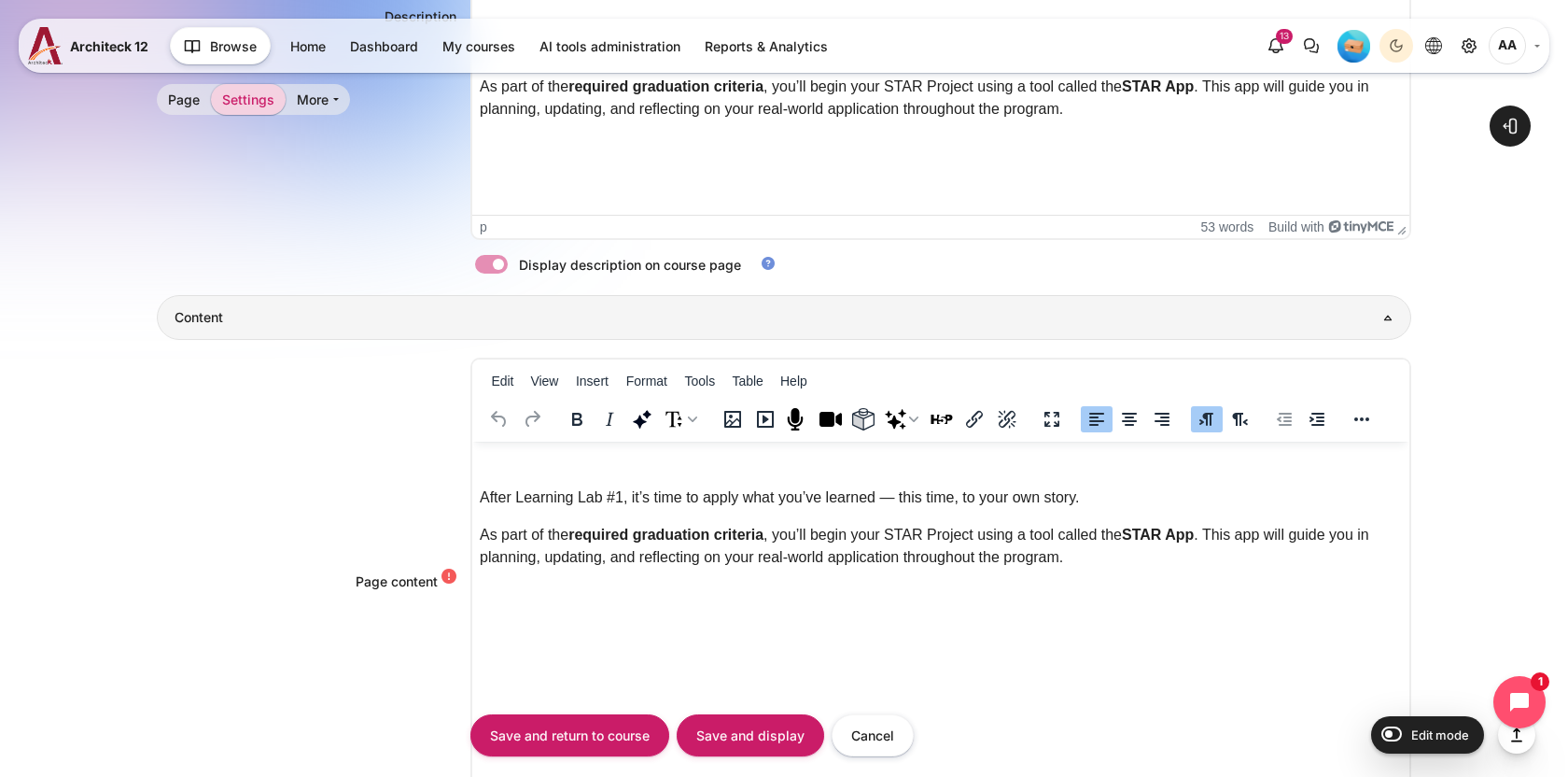
scroll to position [848, 0]
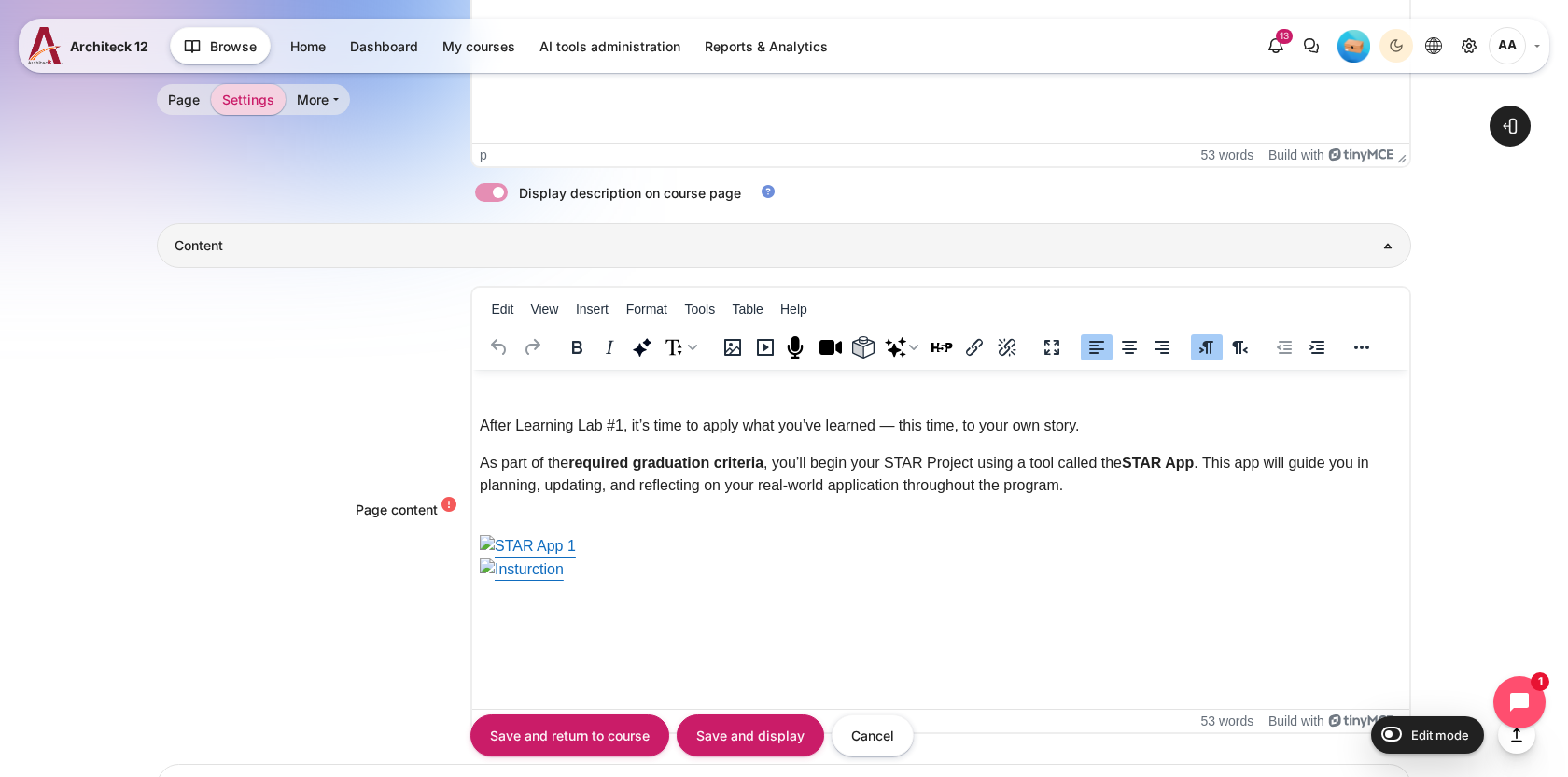
click at [219, 232] on link "Content" at bounding box center [784, 244] width 1254 height 44
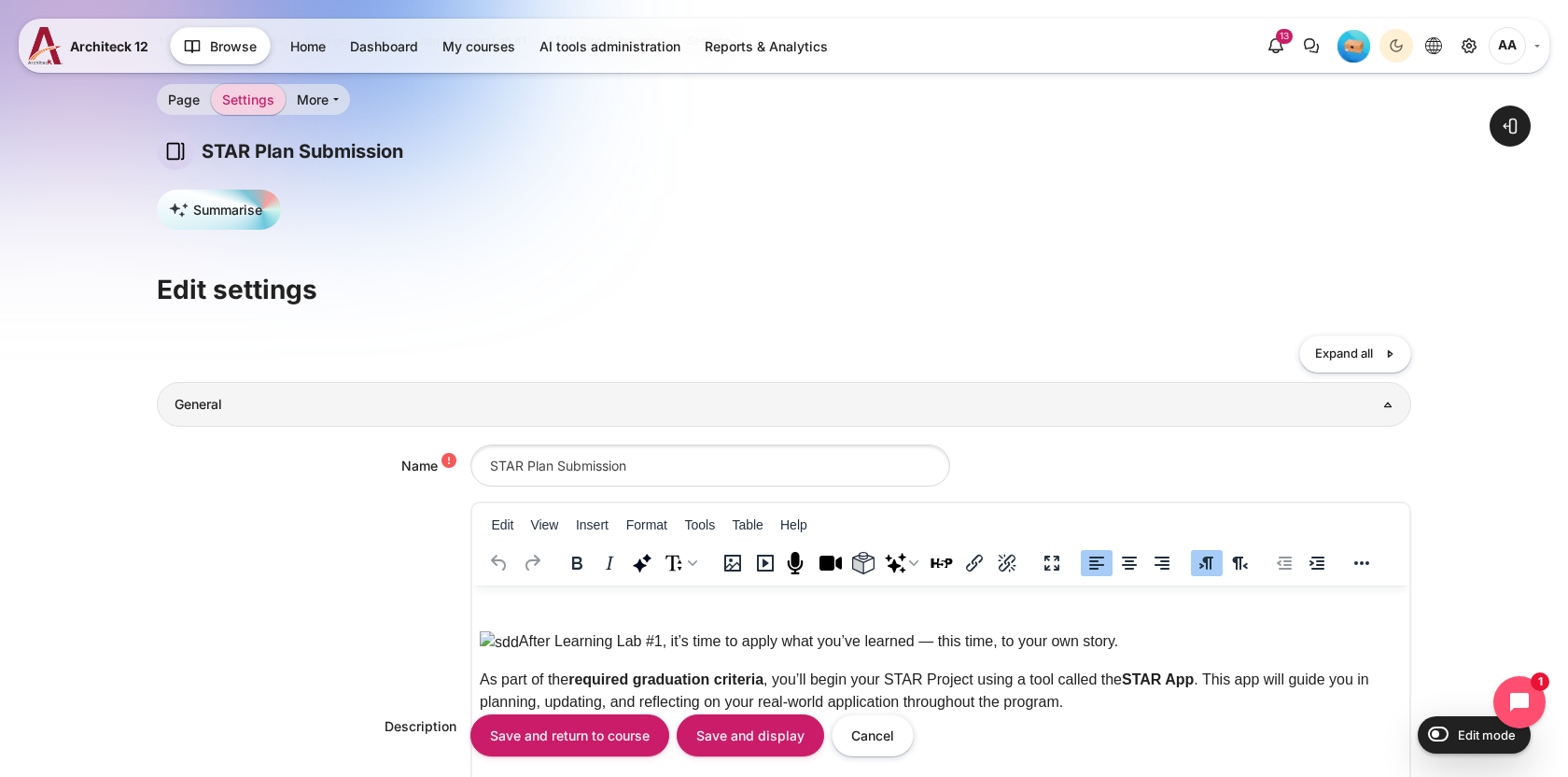
scroll to position [10, 0]
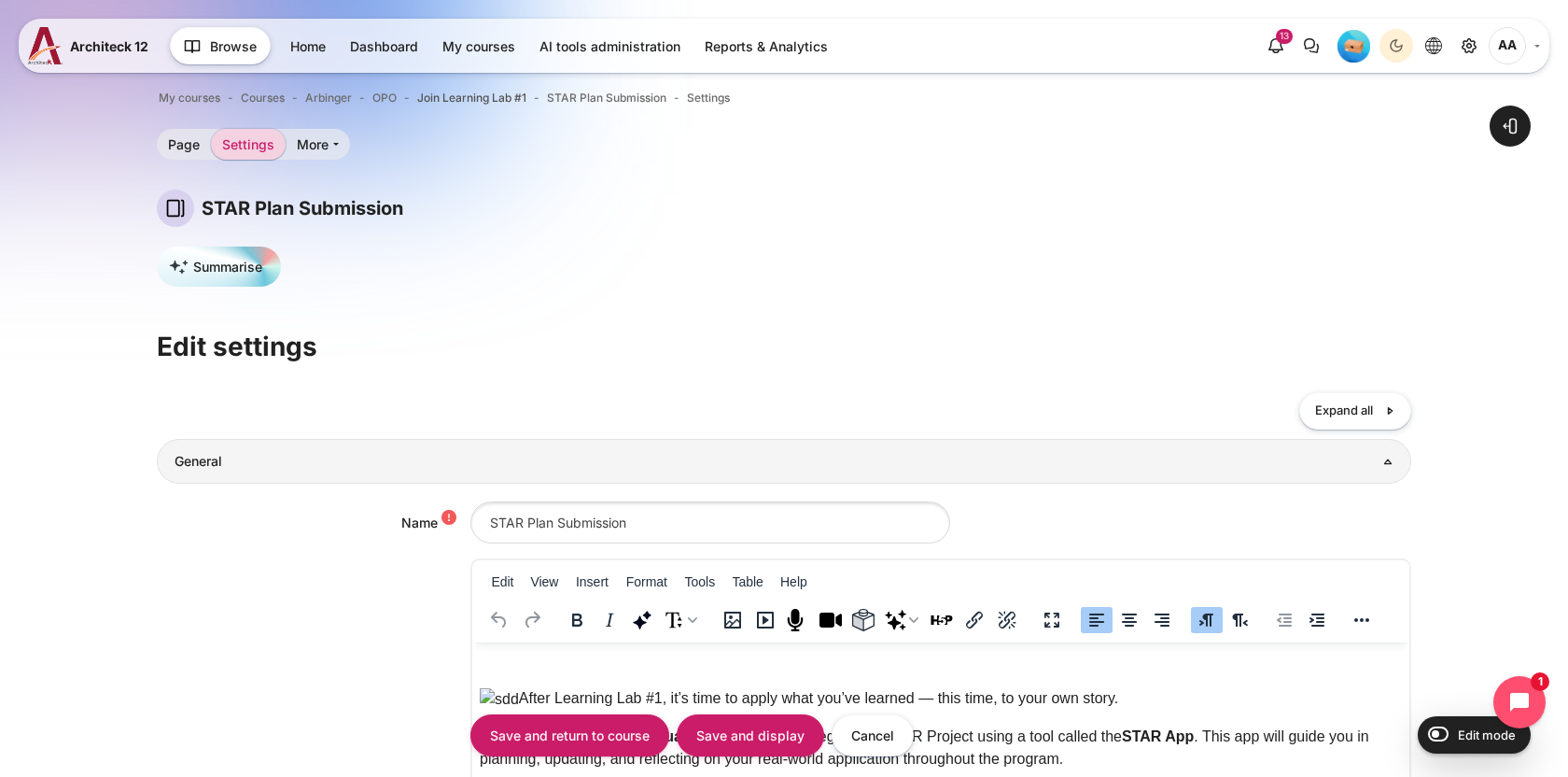
click at [234, 462] on h3 "General" at bounding box center [784, 461] width 1220 height 17
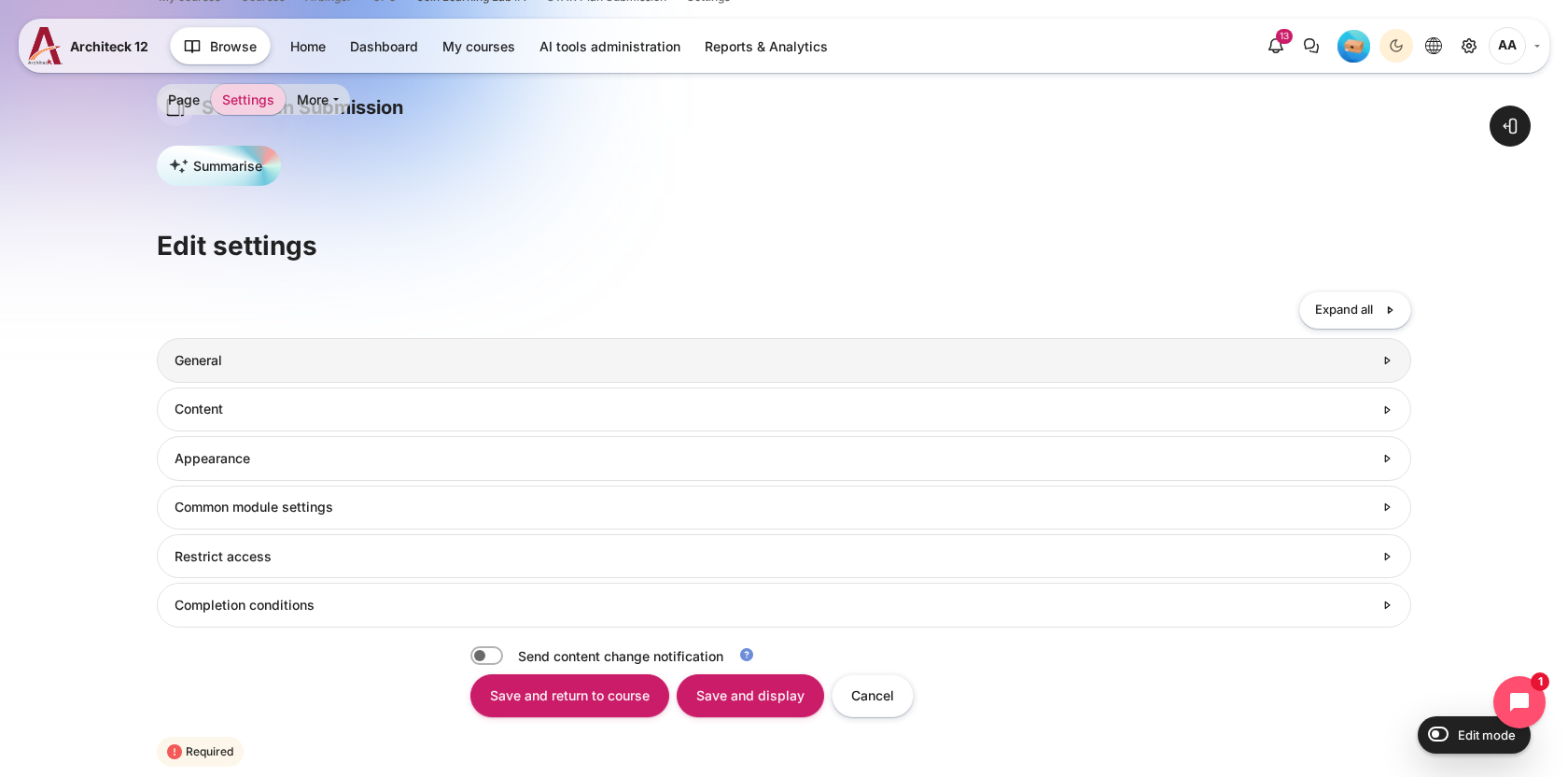
scroll to position [113, 0]
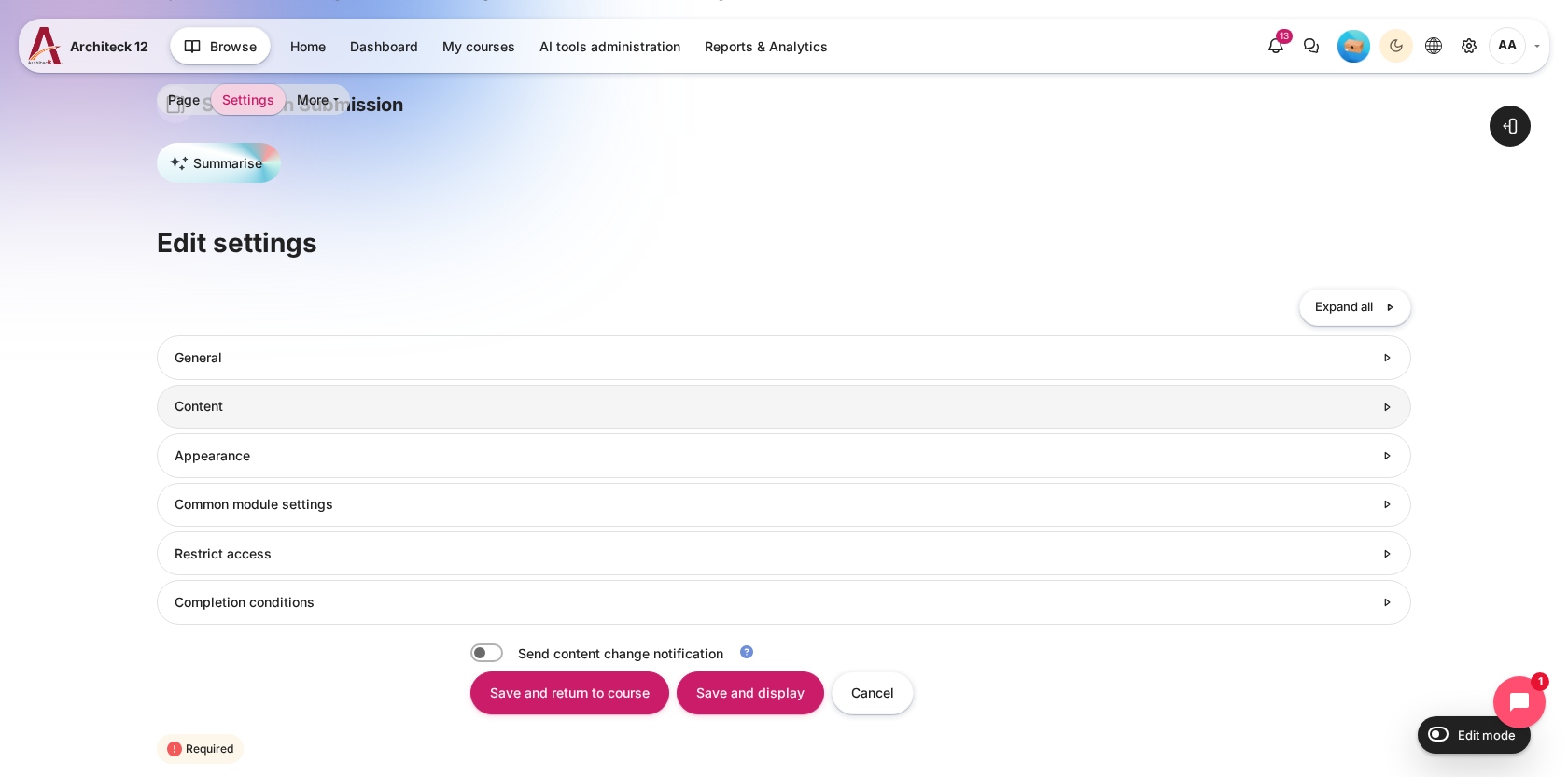
click at [224, 415] on link "Content" at bounding box center [784, 406] width 1254 height 44
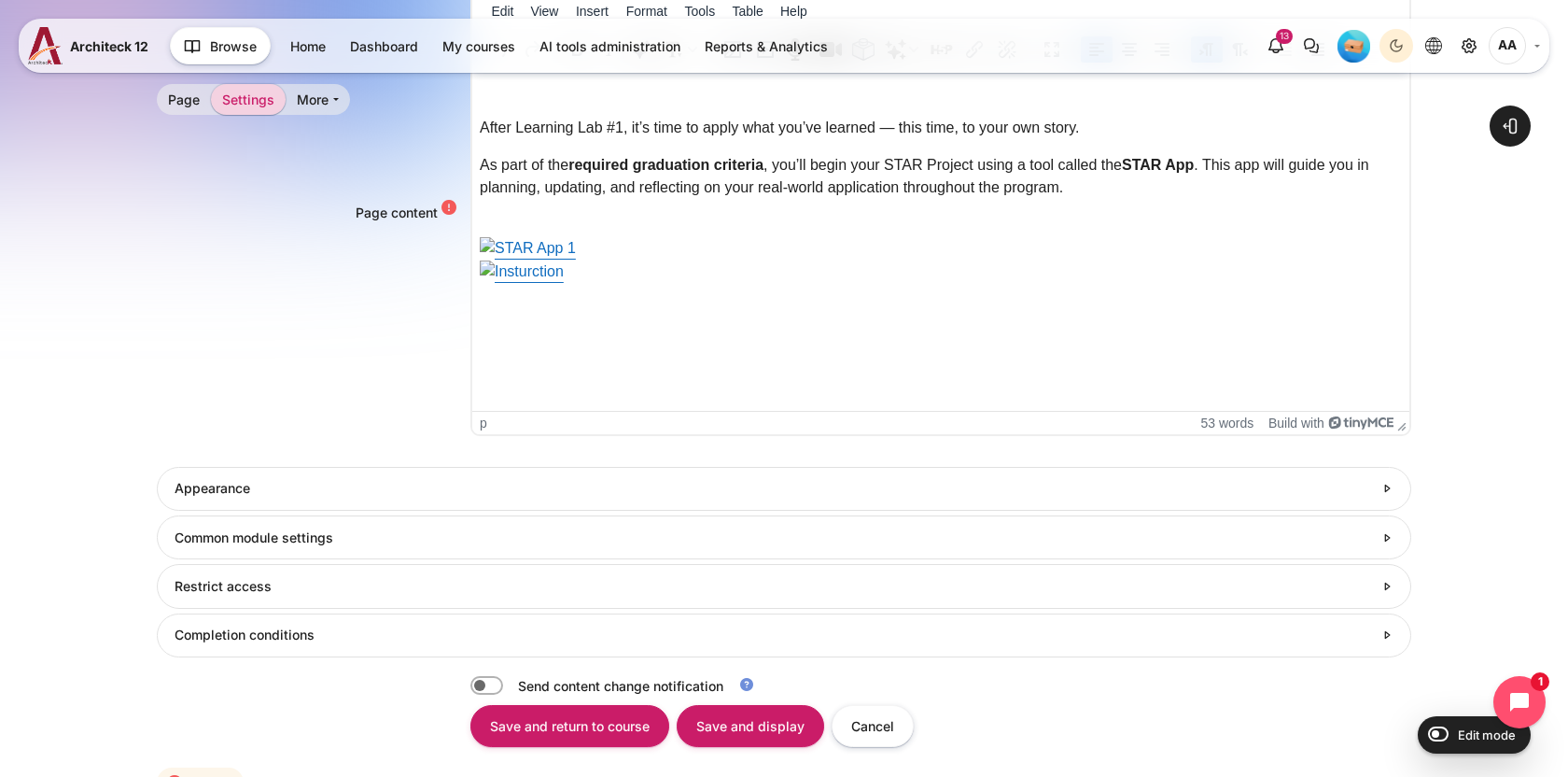
scroll to position [587, 0]
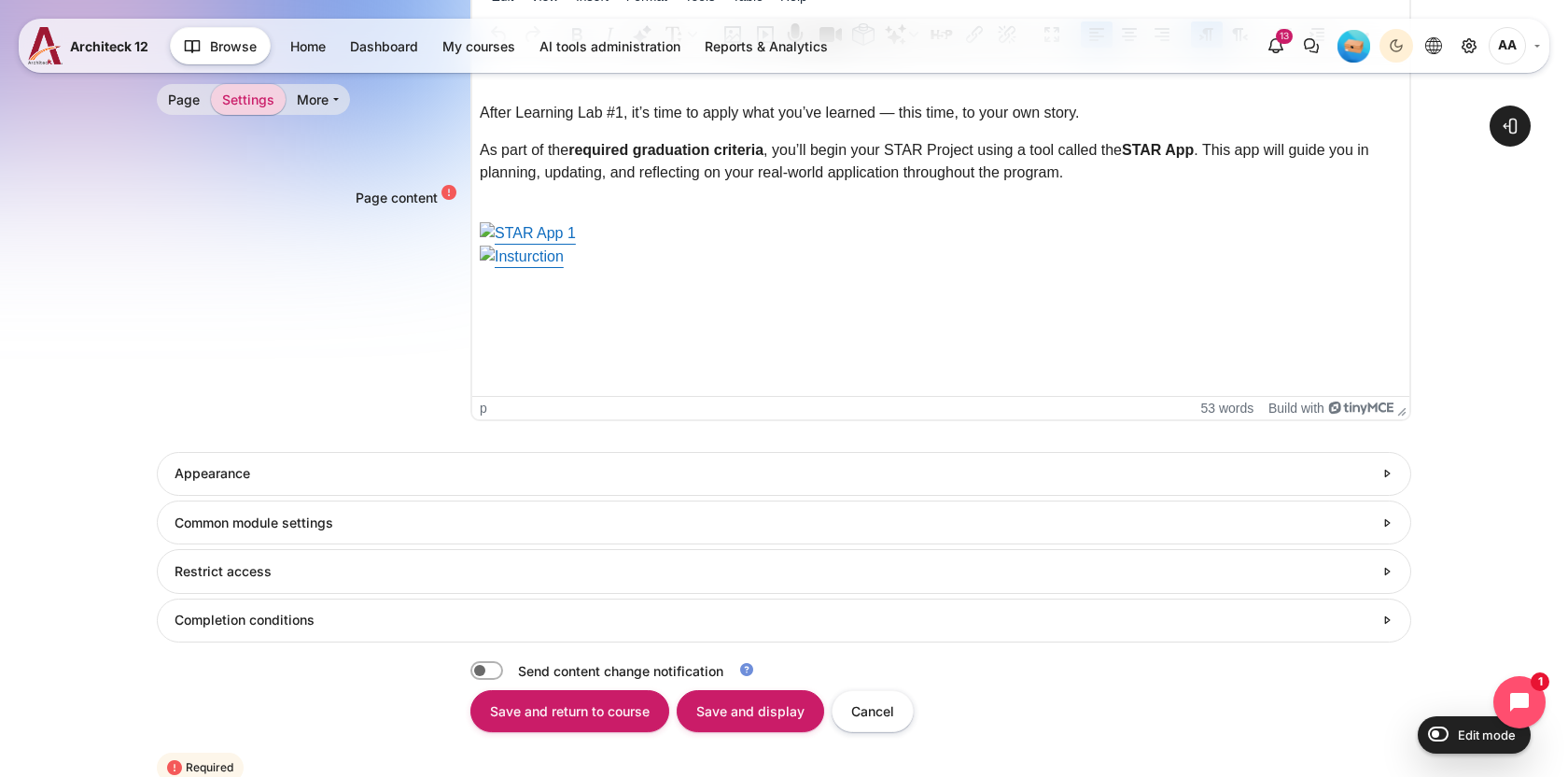
click at [313, 439] on div "Page content Edit View Insert Format Tools Table Help p 53 words Build with" at bounding box center [784, 200] width 1254 height 492
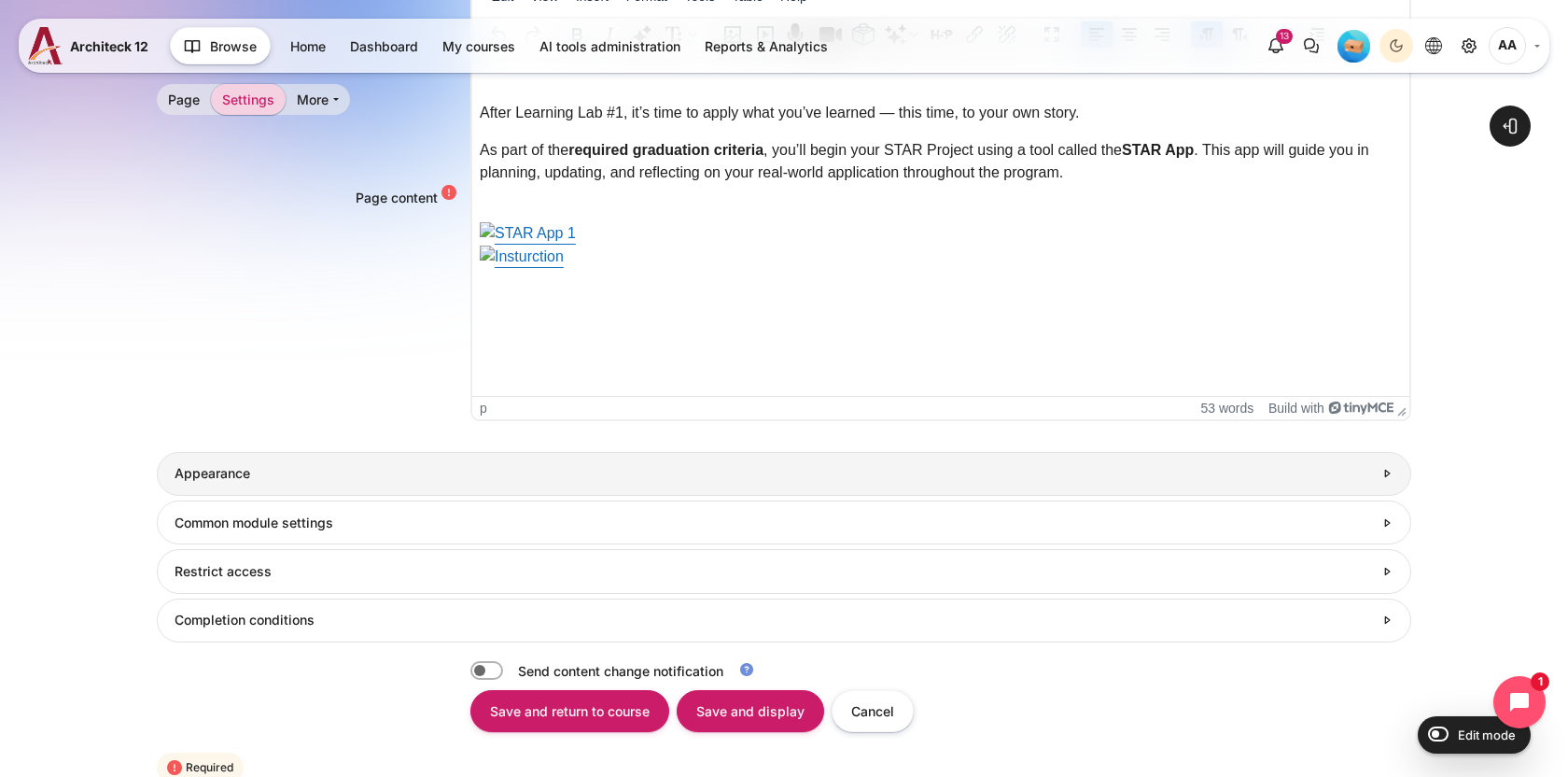
click at [313, 467] on h3 "Appearance" at bounding box center [774, 473] width 1198 height 17
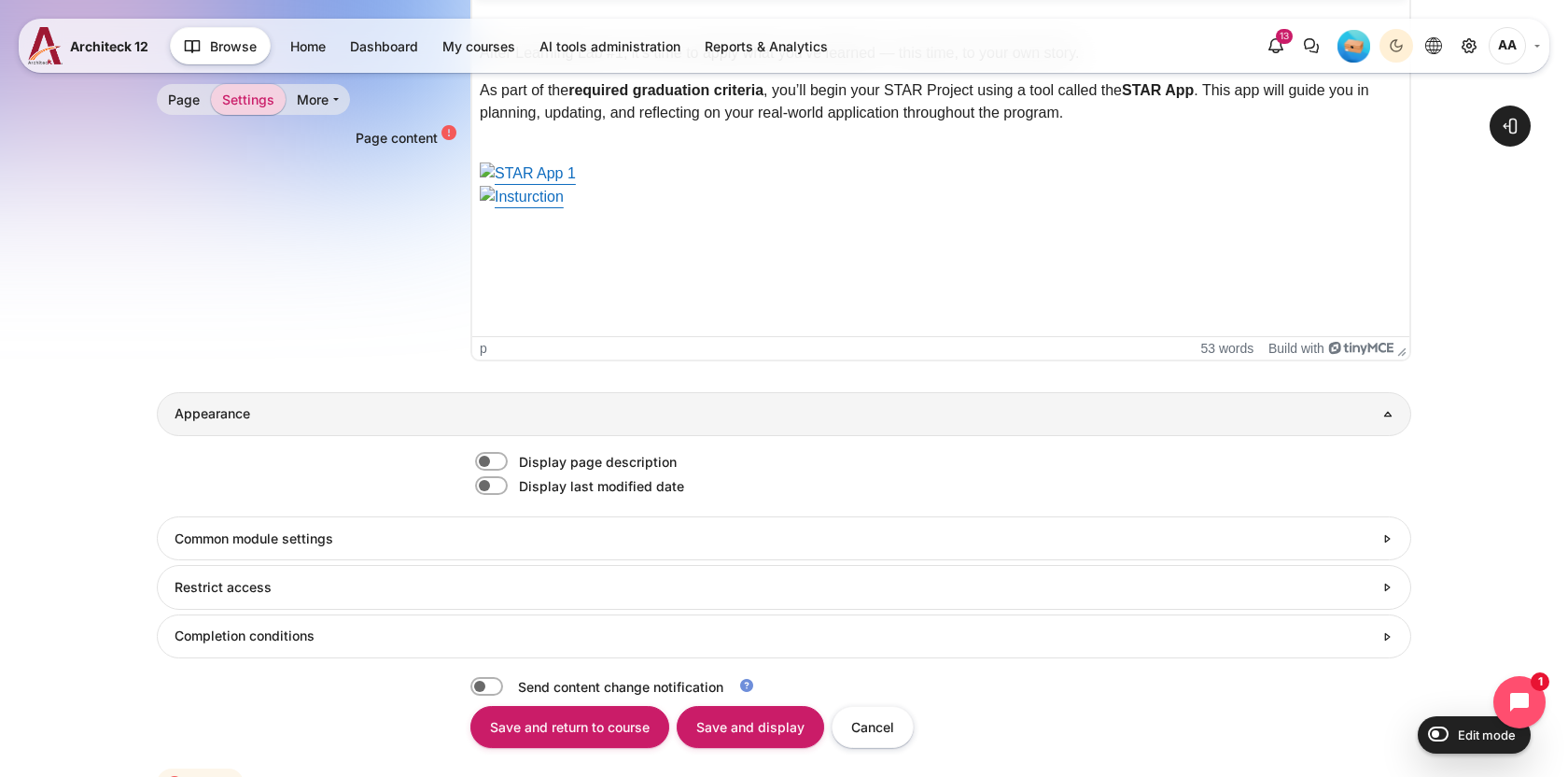
scroll to position [658, 0]
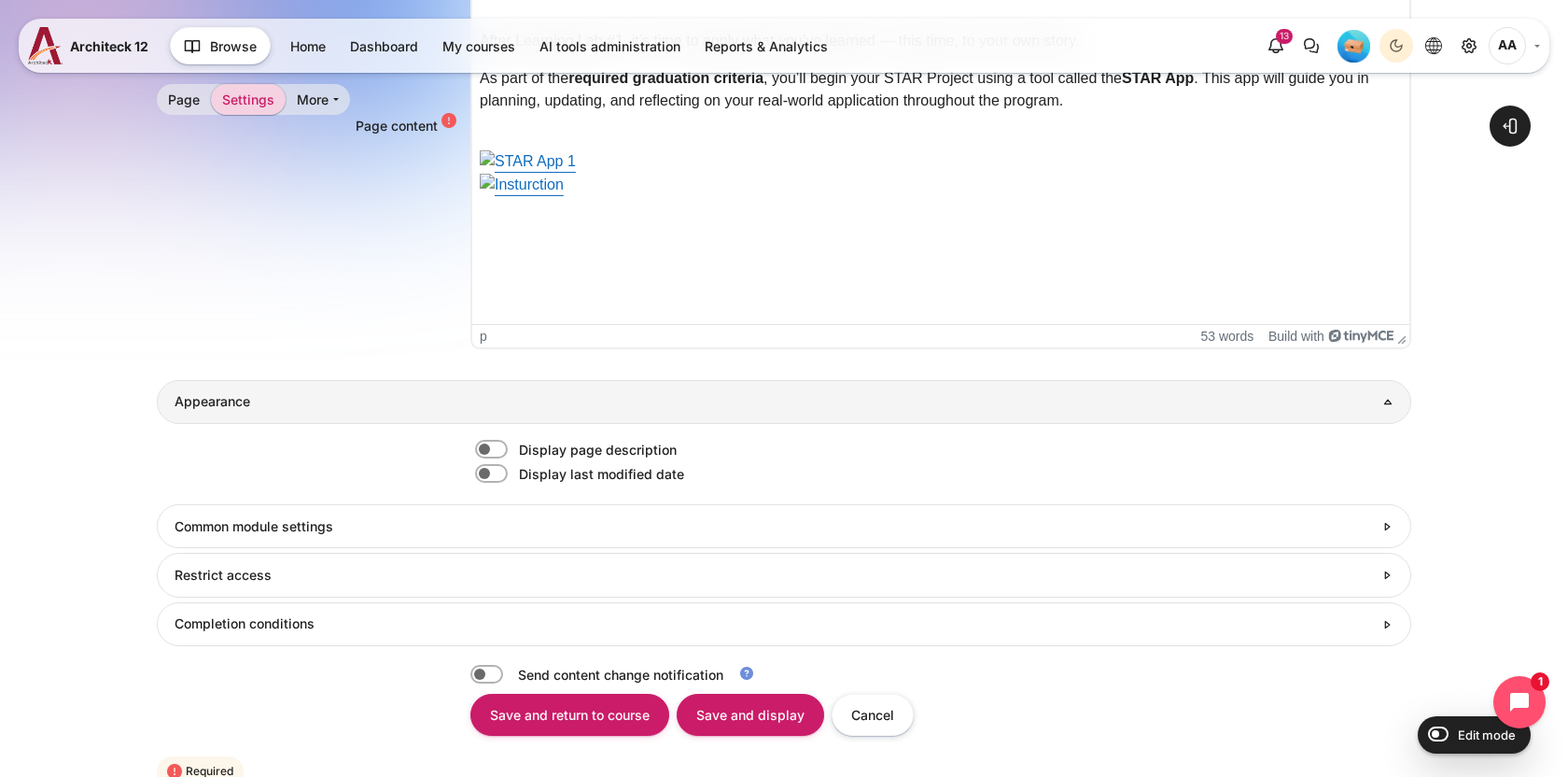
click at [294, 492] on div "Display page description Display last modified date" at bounding box center [784, 461] width 1254 height 76
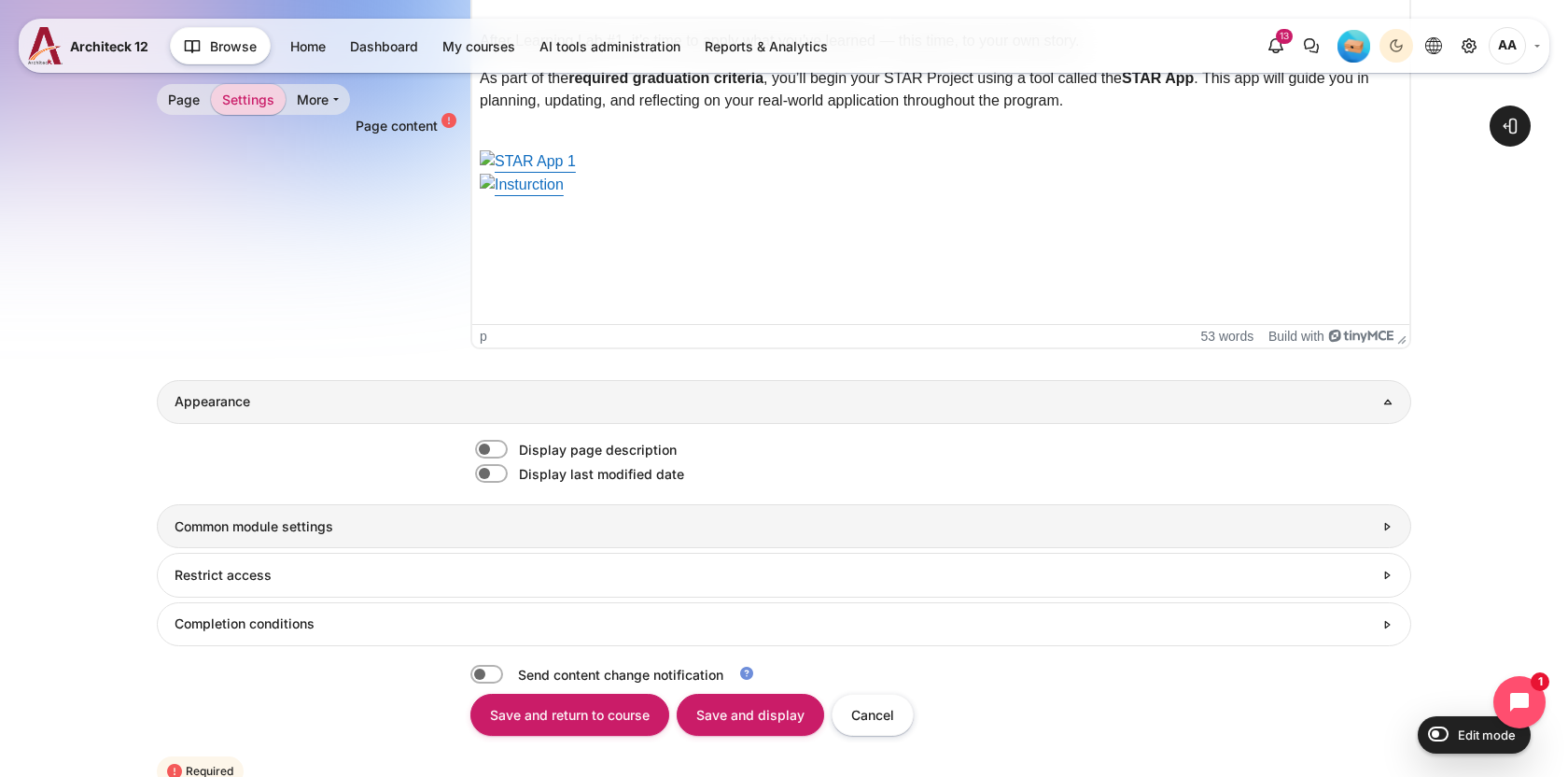
click at [292, 529] on h3 "Common module settings" at bounding box center [774, 526] width 1198 height 17
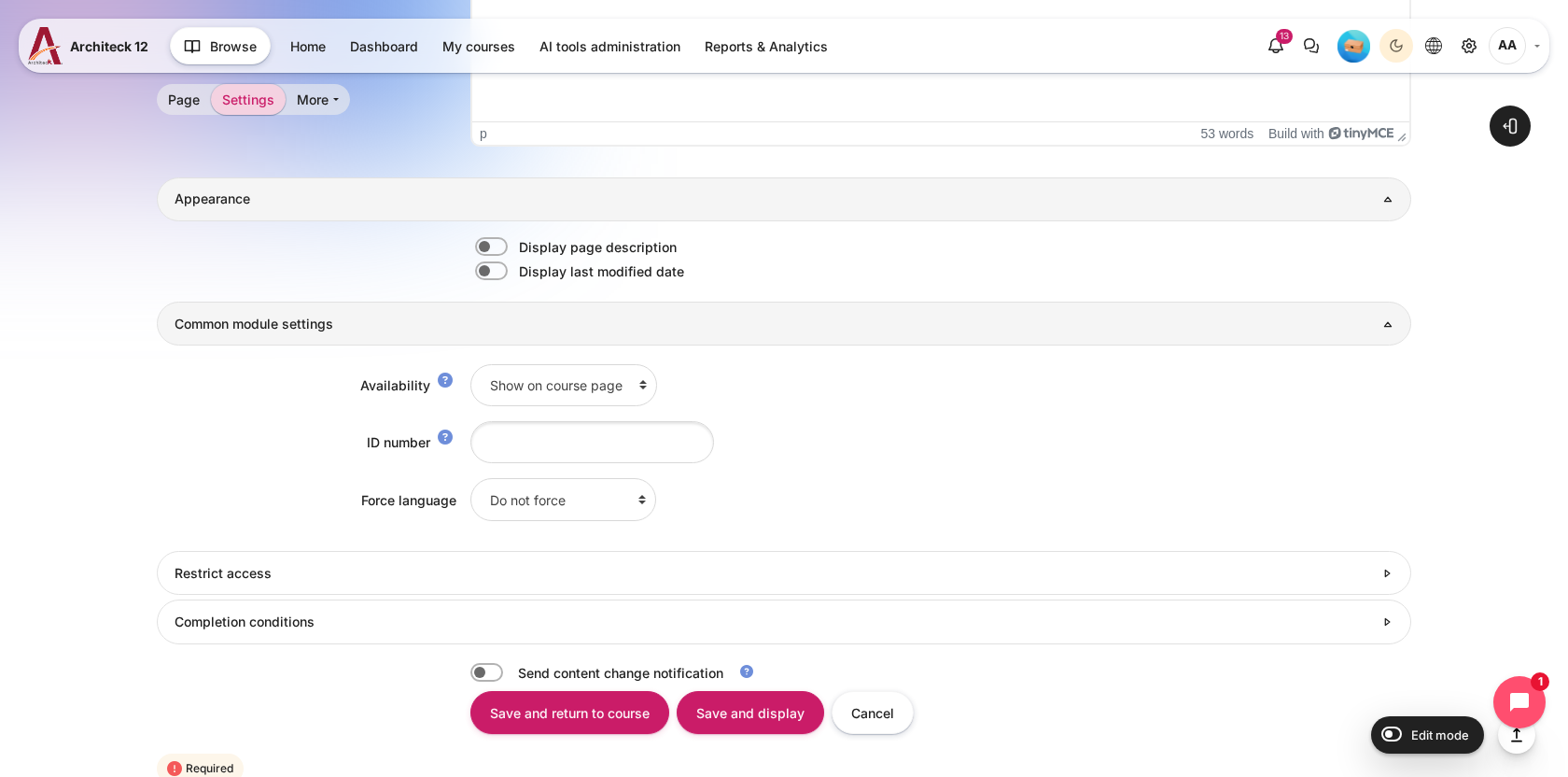
scroll to position [861, 0]
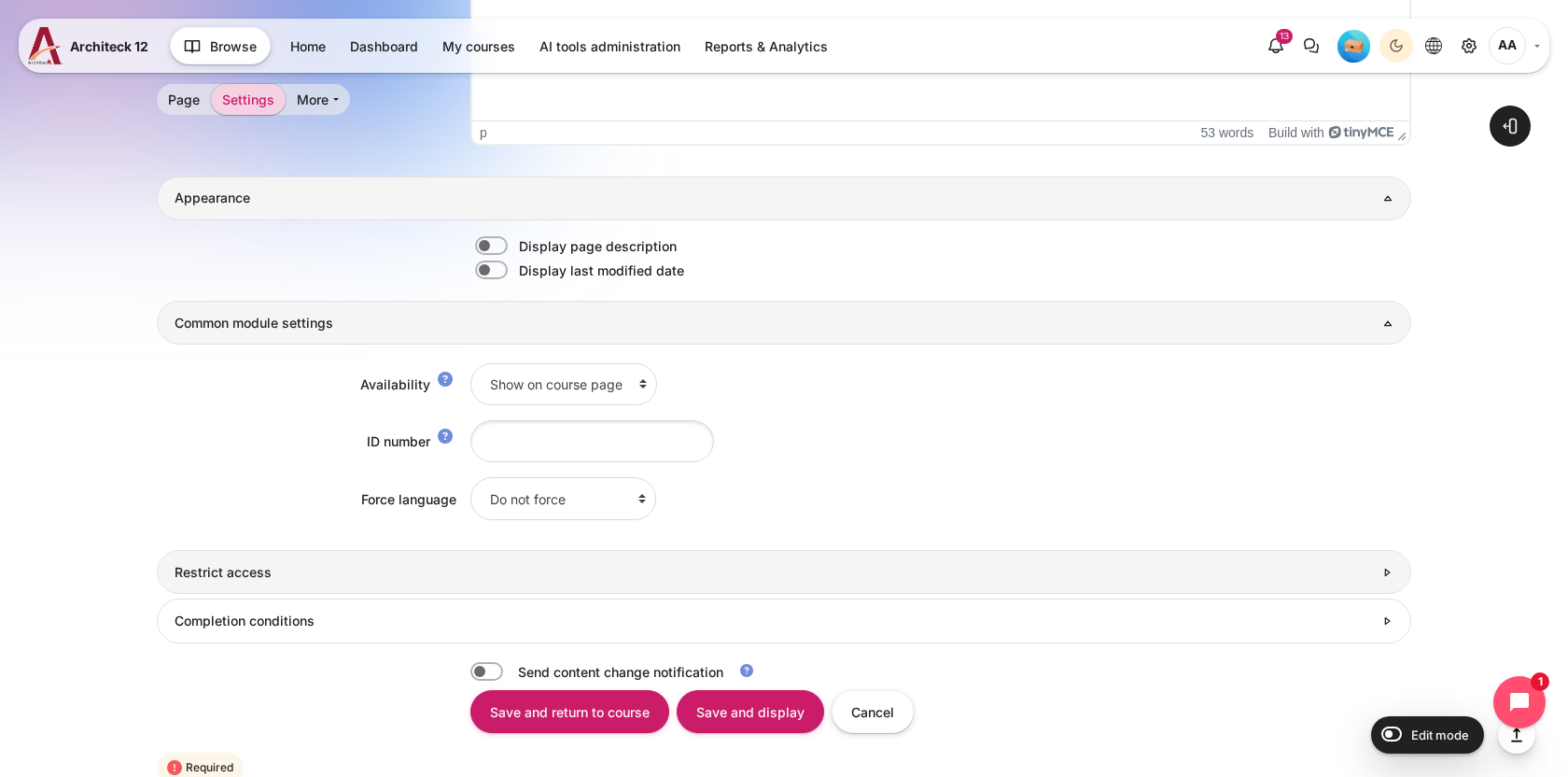
click at [285, 554] on link "Restrict access" at bounding box center [784, 572] width 1254 height 44
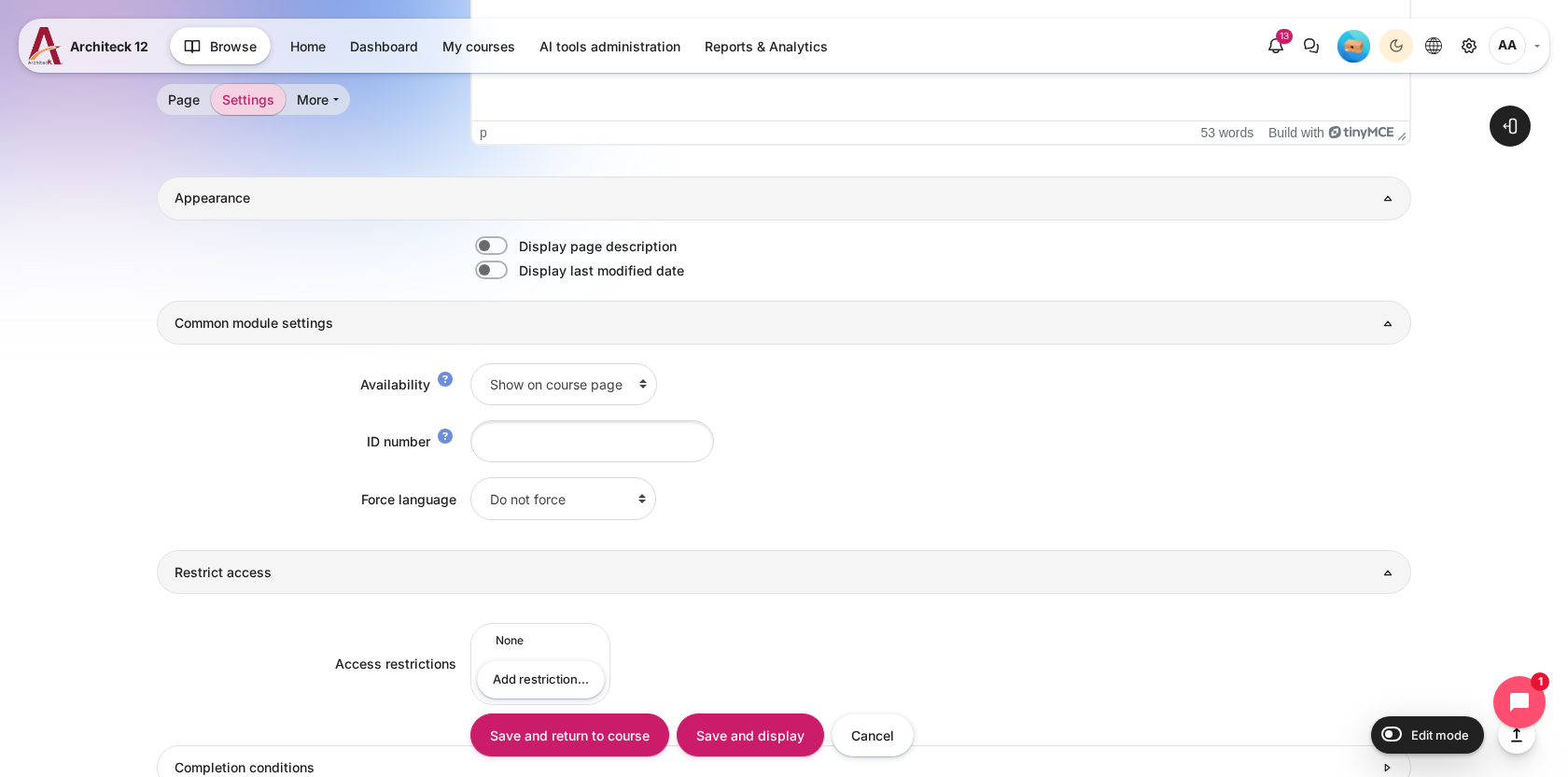
scroll to position [1174, 0]
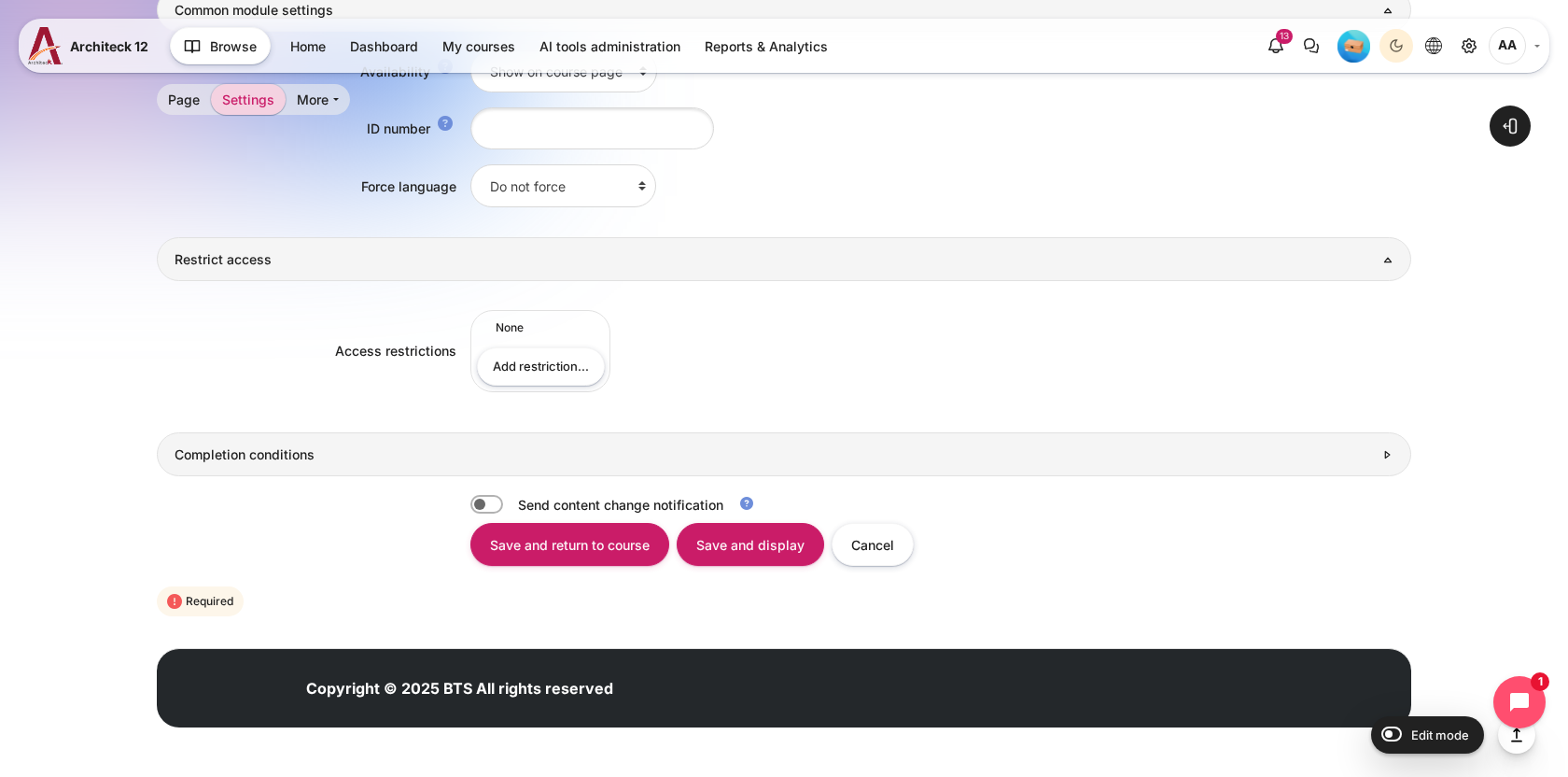
click at [270, 474] on link "Completion conditions" at bounding box center [784, 454] width 1254 height 44
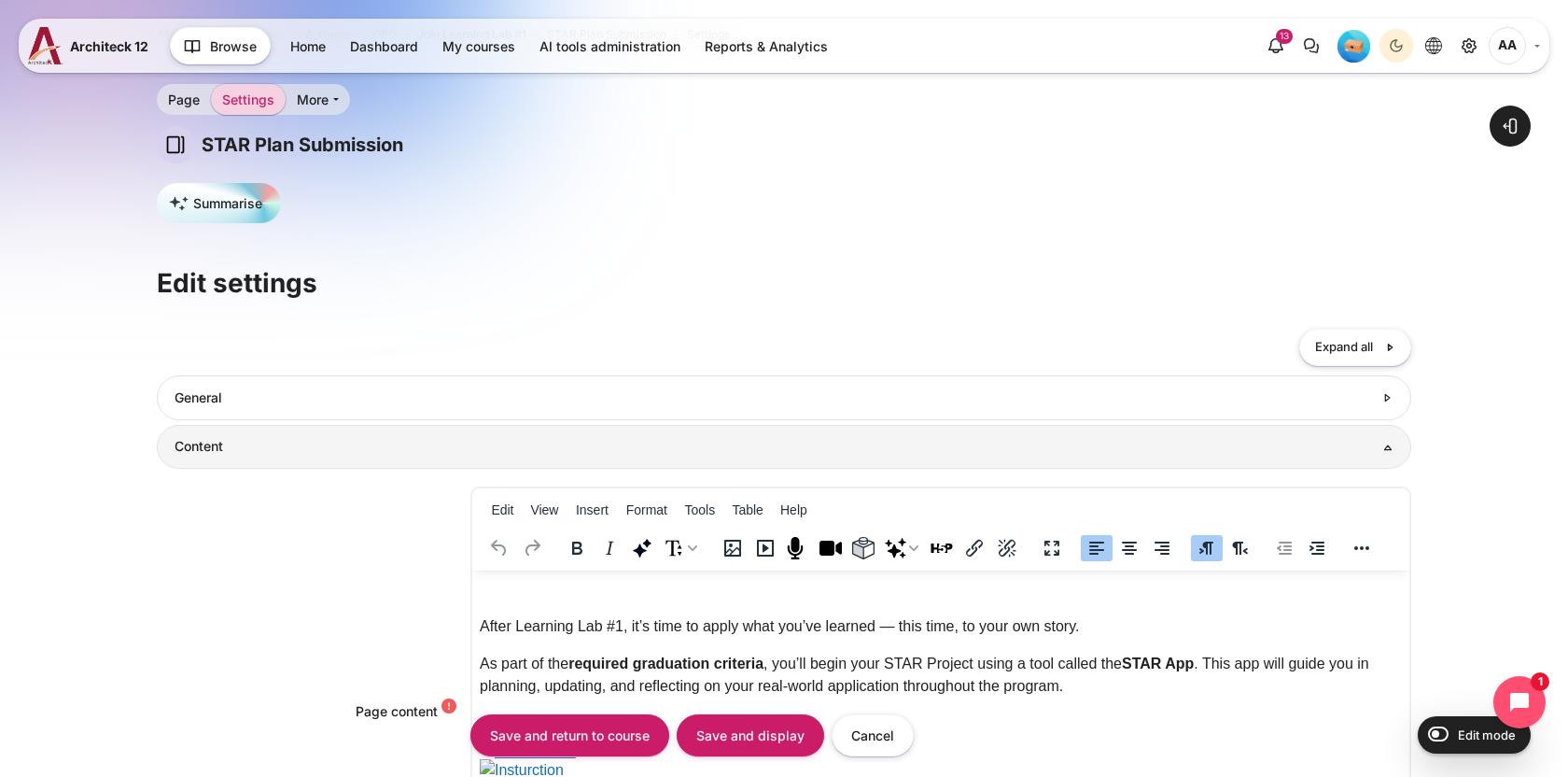
scroll to position [45, 0]
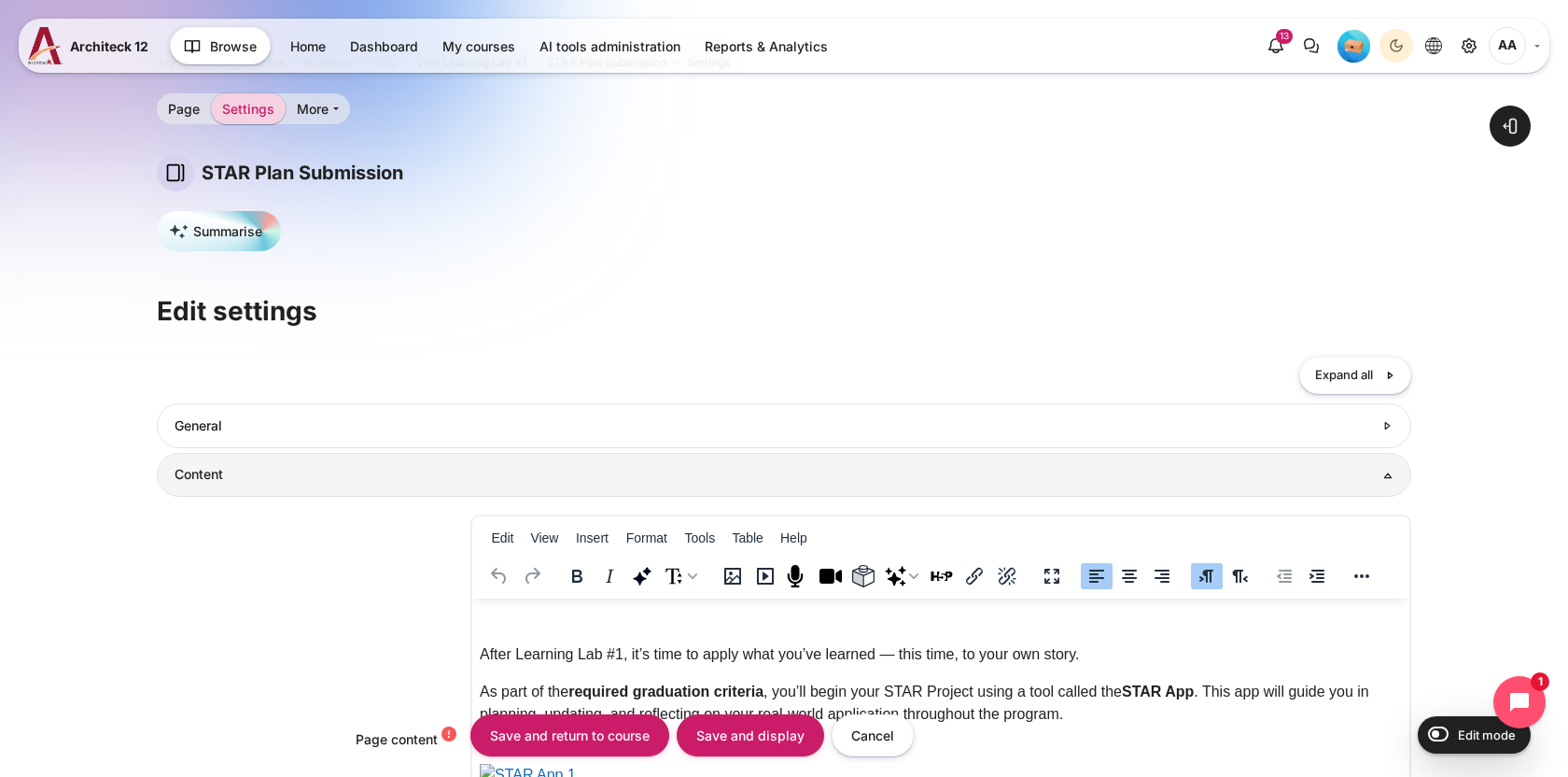
click at [1371, 368] on span "Expand all" at bounding box center [1343, 375] width 58 height 19
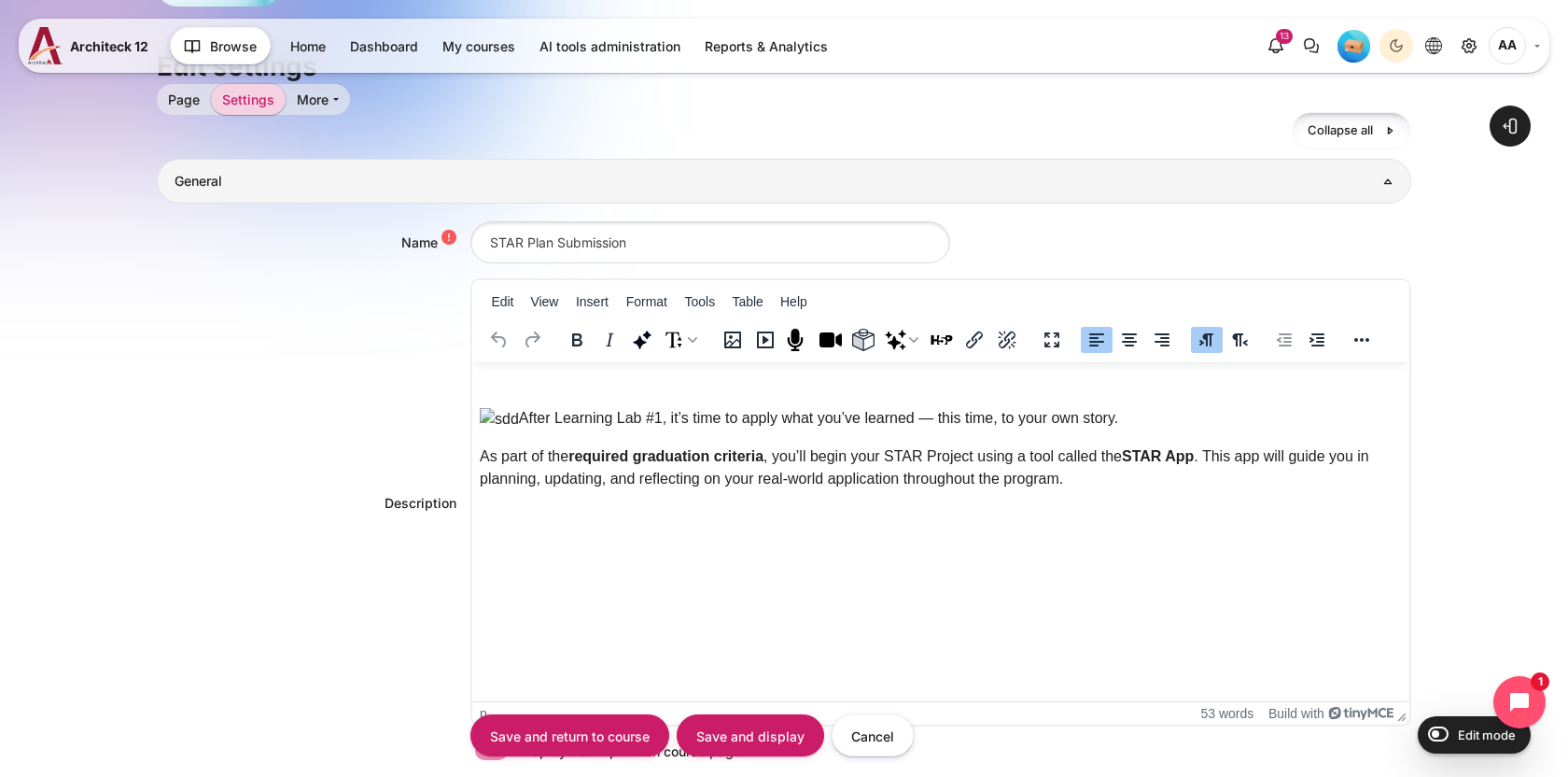
scroll to position [327, 0]
